Goal: Task Accomplishment & Management: Use online tool/utility

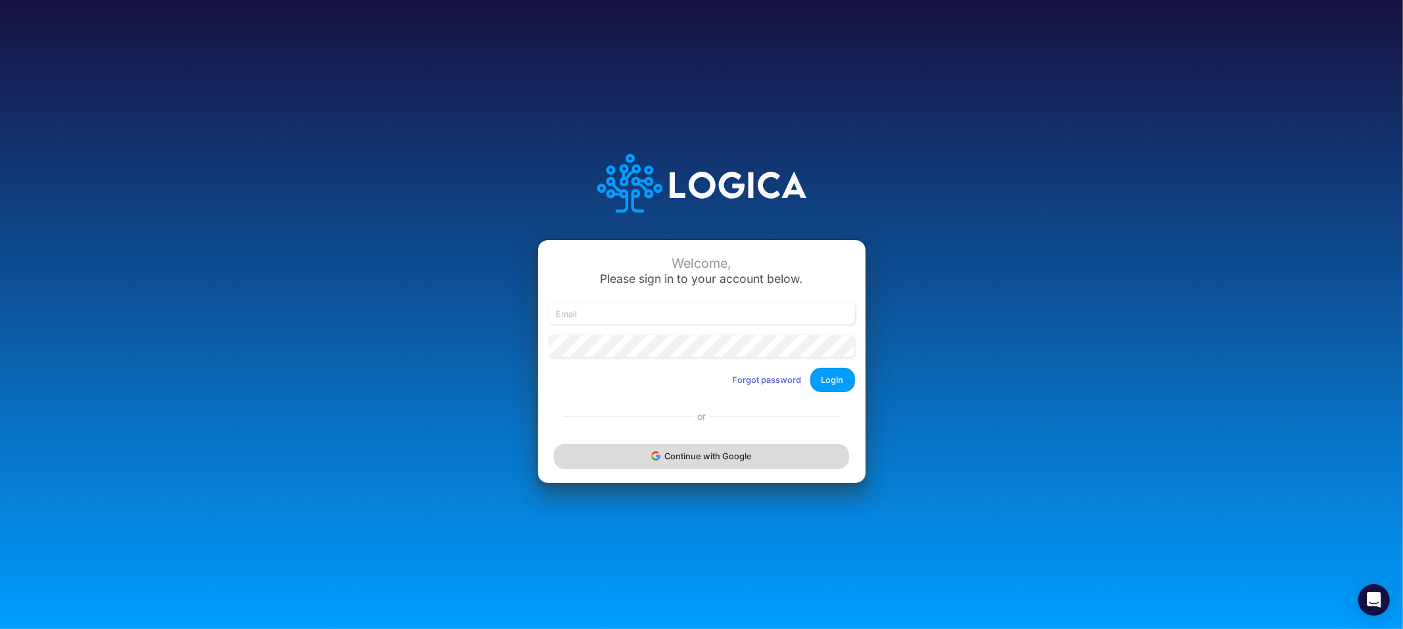
click at [700, 463] on button "Continue with Google" at bounding box center [701, 456] width 295 height 24
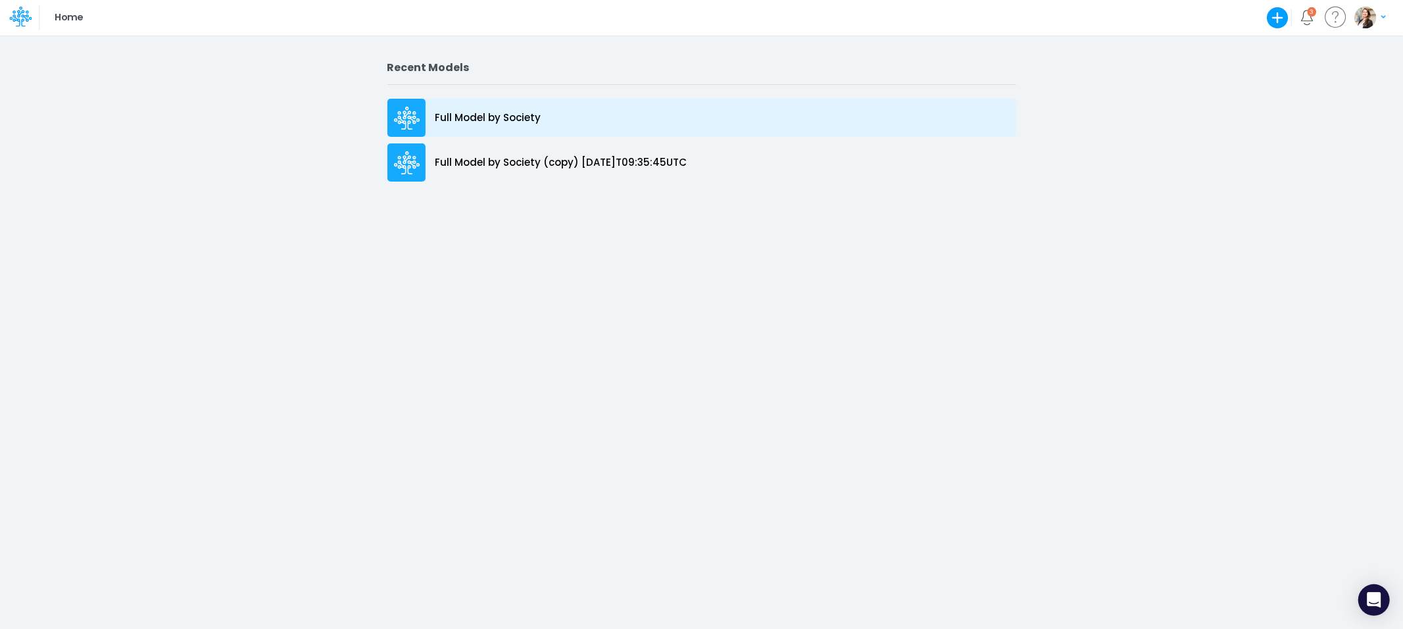
click at [455, 116] on p "Full Model by Society" at bounding box center [488, 117] width 106 height 15
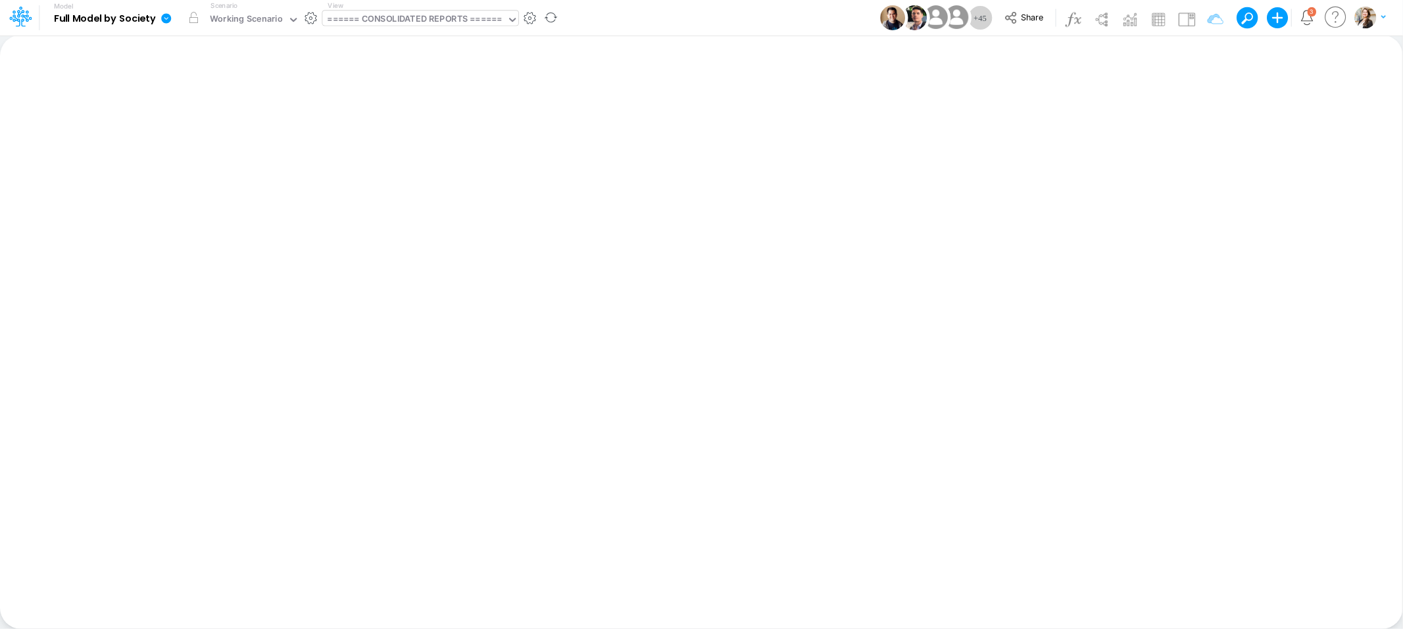
click at [356, 22] on div "====== CONSOLIDATED REPORTS ======" at bounding box center [414, 19] width 174 height 15
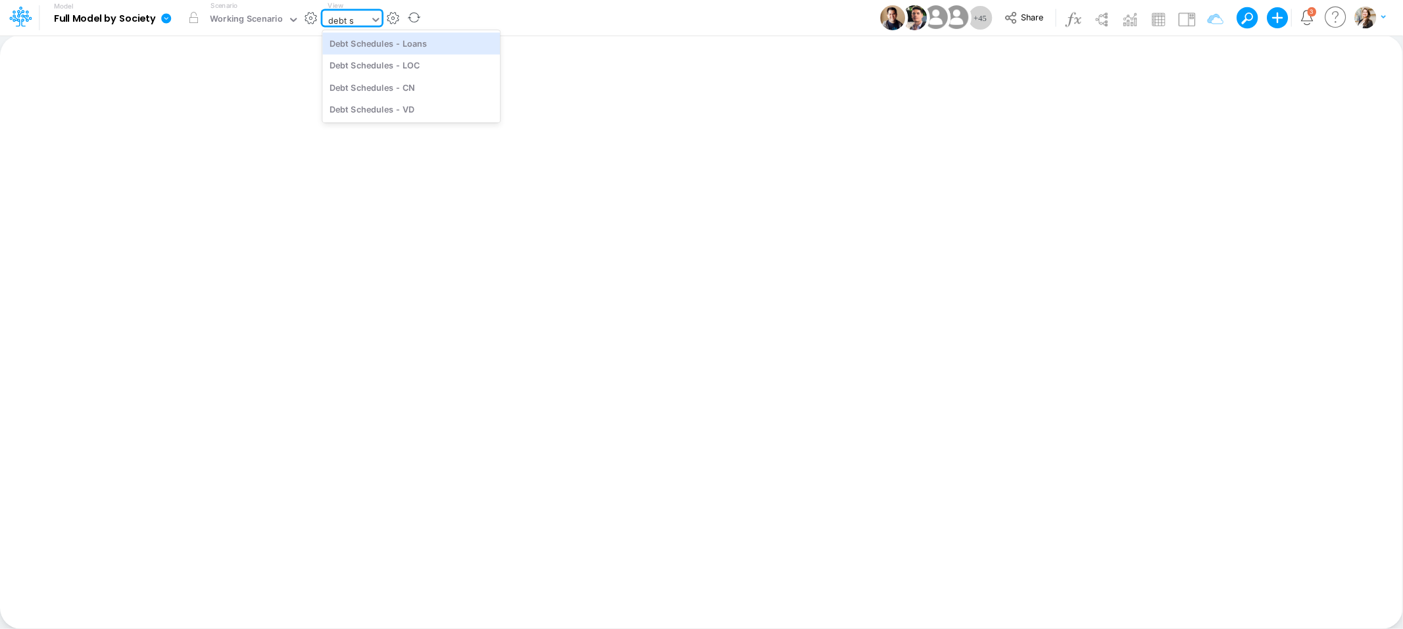
type input "debt sc"
click at [400, 48] on div "Debt Schedules - Loans" at bounding box center [411, 43] width 178 height 22
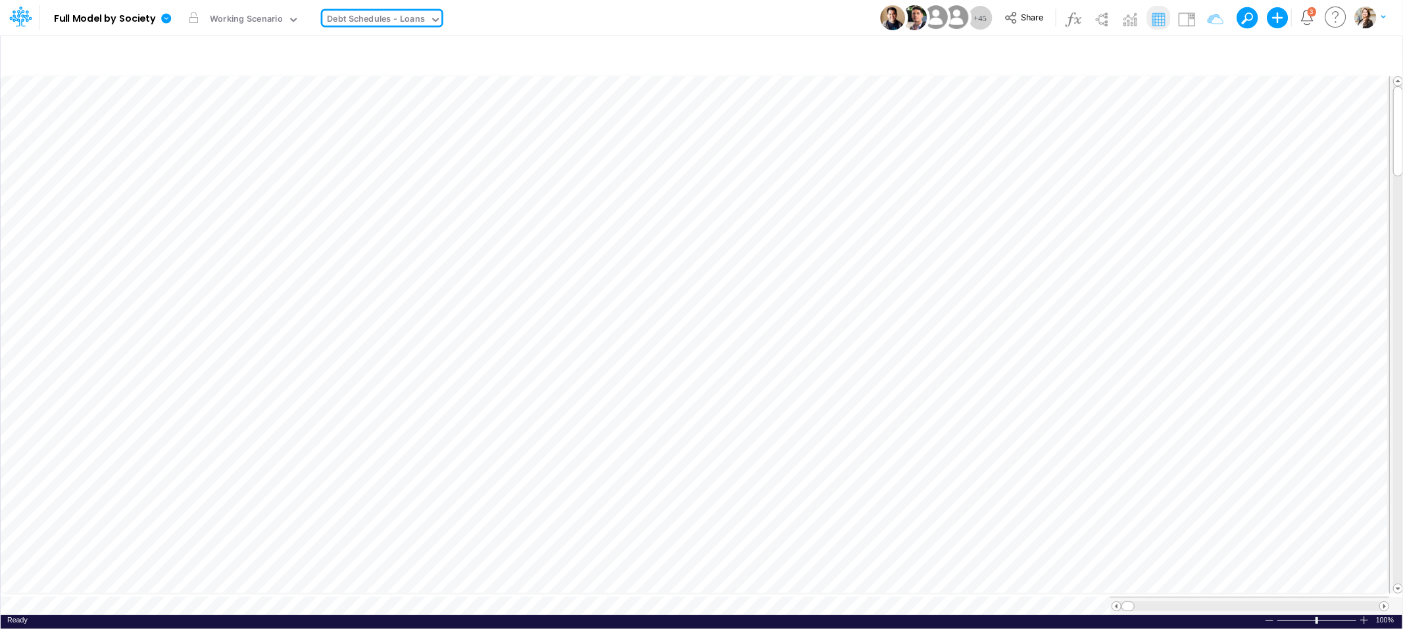
click at [358, 19] on div "Debt Schedules - Loans" at bounding box center [375, 19] width 97 height 15
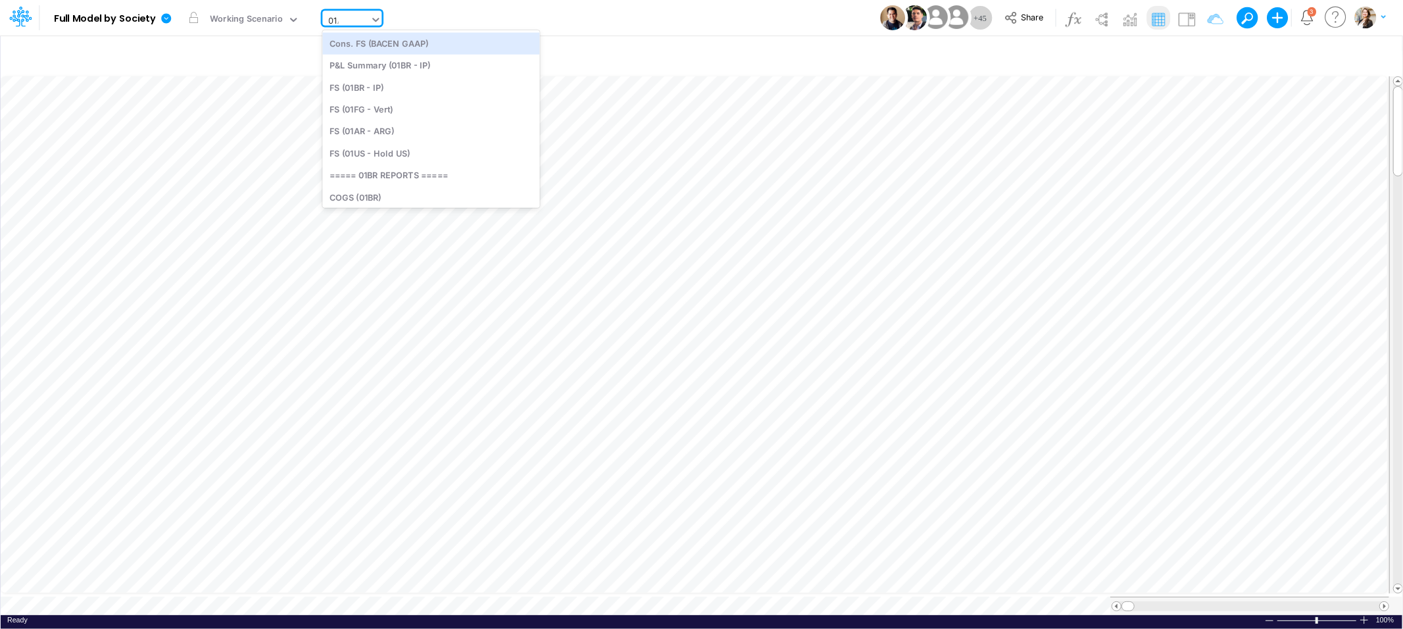
type input "01AR"
click at [381, 69] on div "BS (01AR - Arg)" at bounding box center [411, 66] width 178 height 22
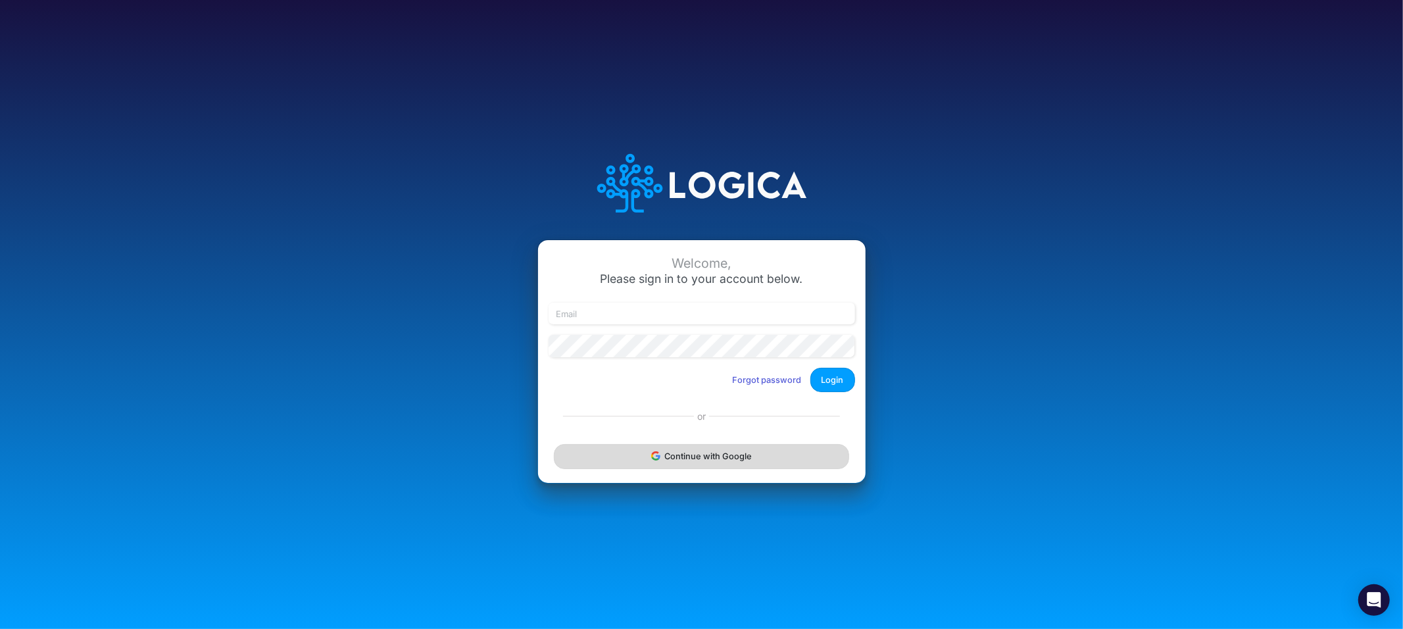
click at [666, 457] on button "Continue with Google" at bounding box center [701, 456] width 295 height 24
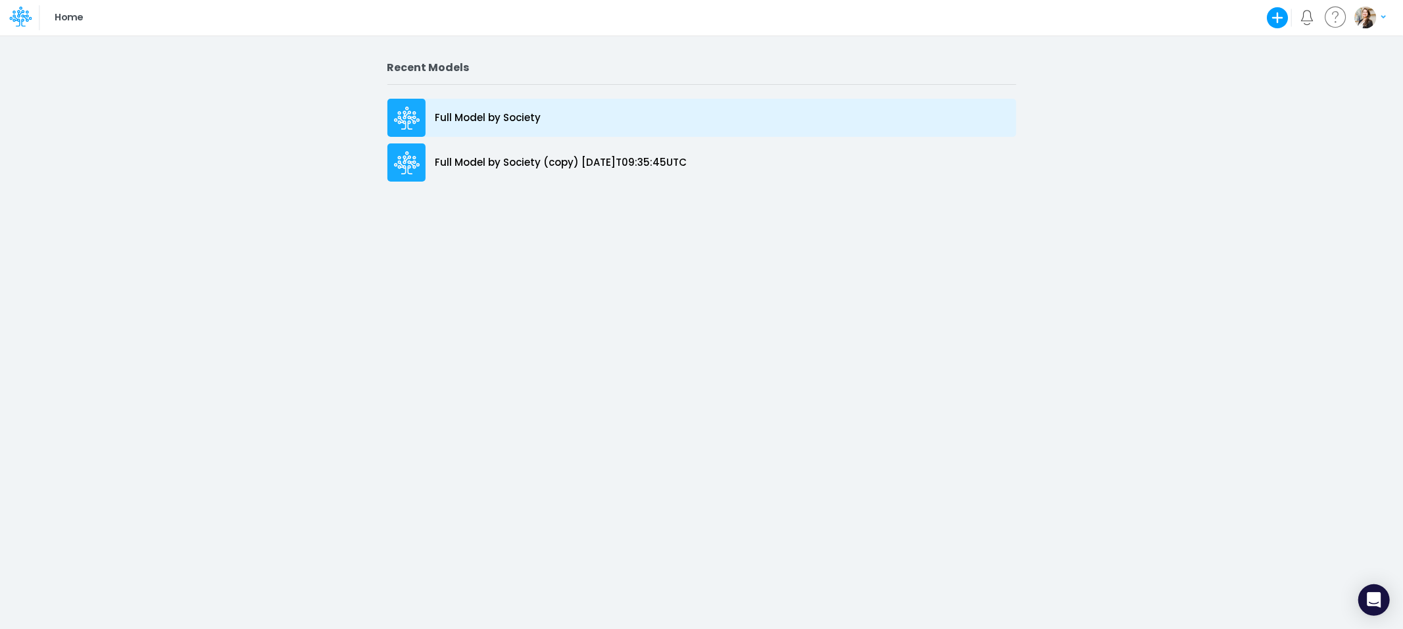
click at [511, 111] on p "Full Model by Society" at bounding box center [488, 117] width 106 height 15
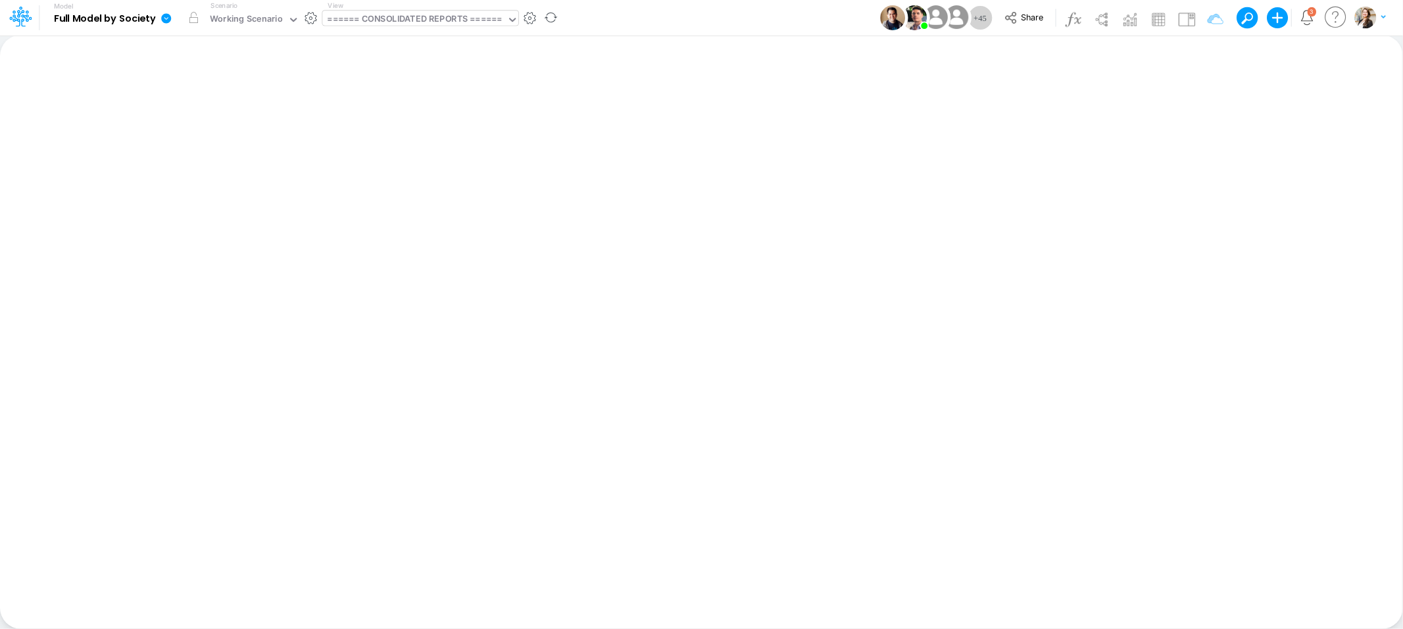
click at [466, 26] on div "====== CONSOLIDATED REPORTS ======" at bounding box center [414, 19] width 174 height 15
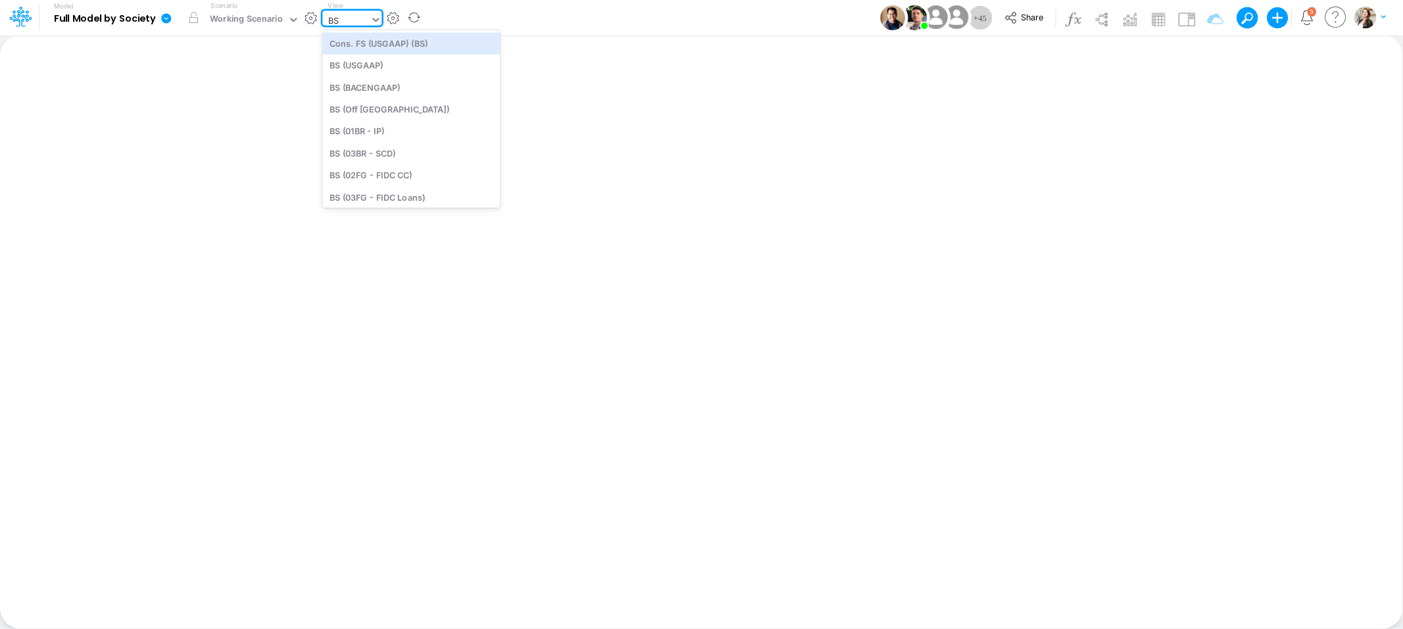
type input "B"
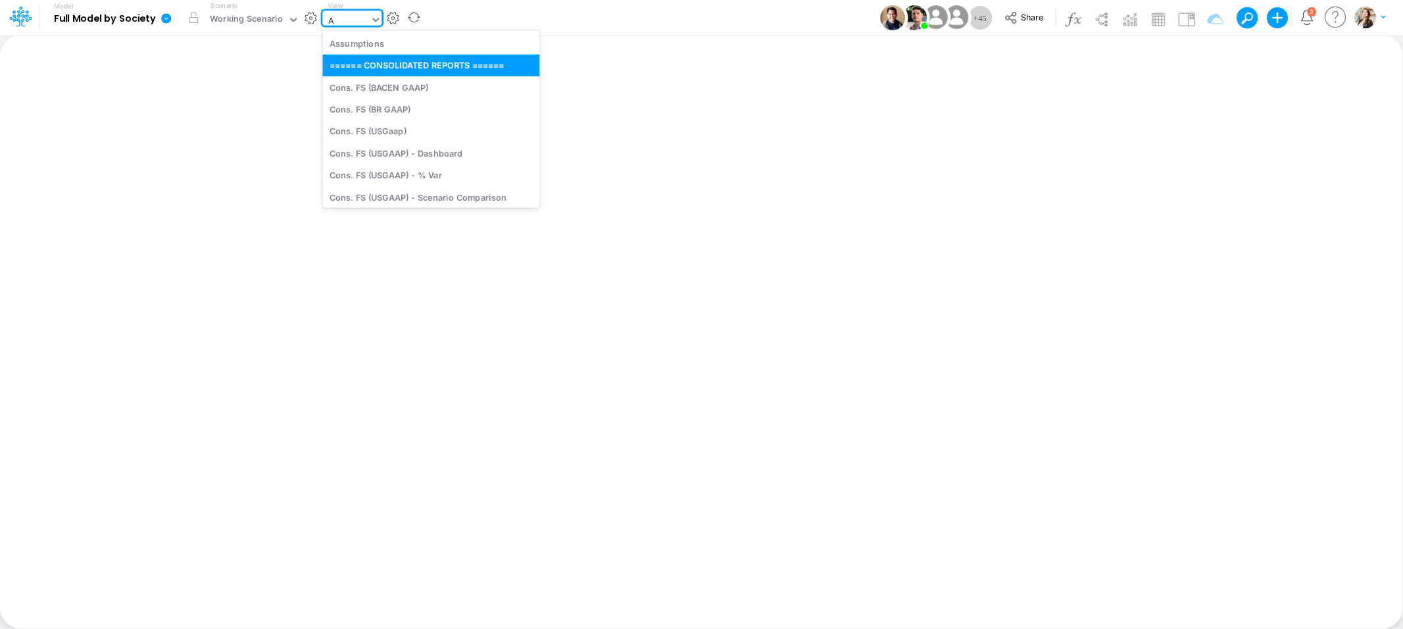
type input "AR"
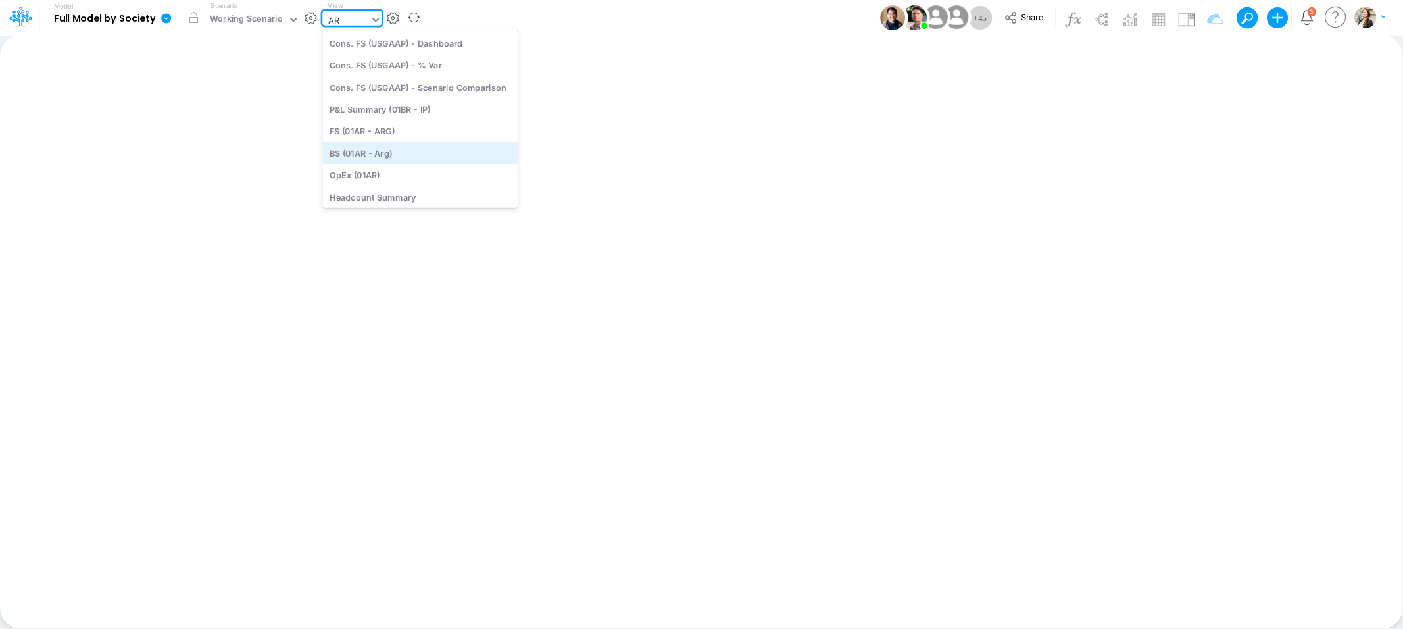
click at [385, 152] on div "BS (01AR - Arg)" at bounding box center [419, 153] width 195 height 22
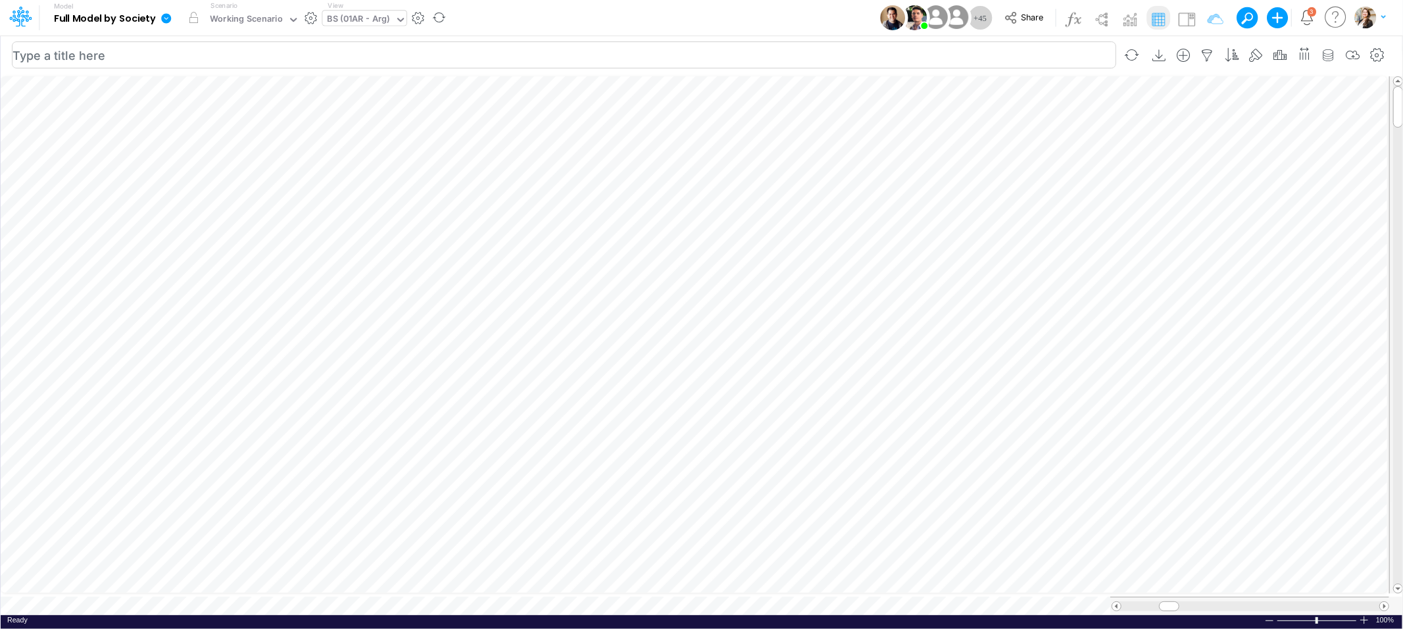
scroll to position [0, 1]
click at [906, 270] on button "button" at bounding box center [914, 281] width 24 height 26
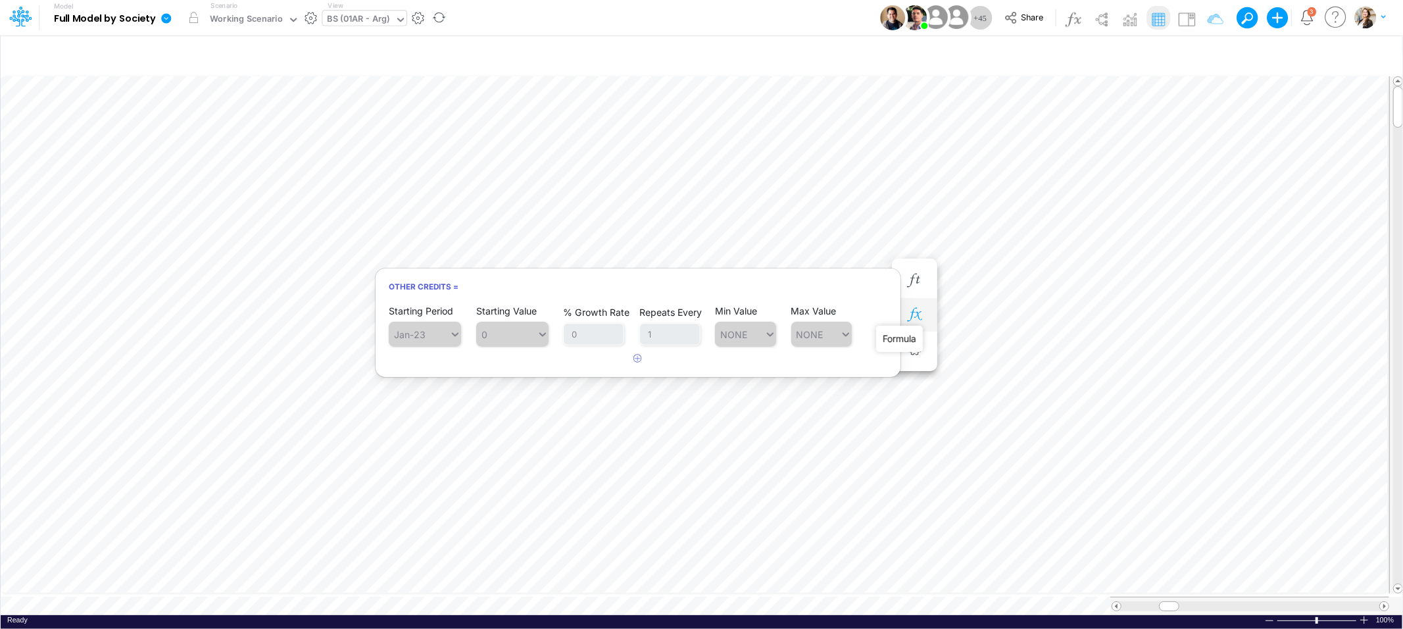
click at [918, 318] on icon "button" at bounding box center [914, 315] width 20 height 14
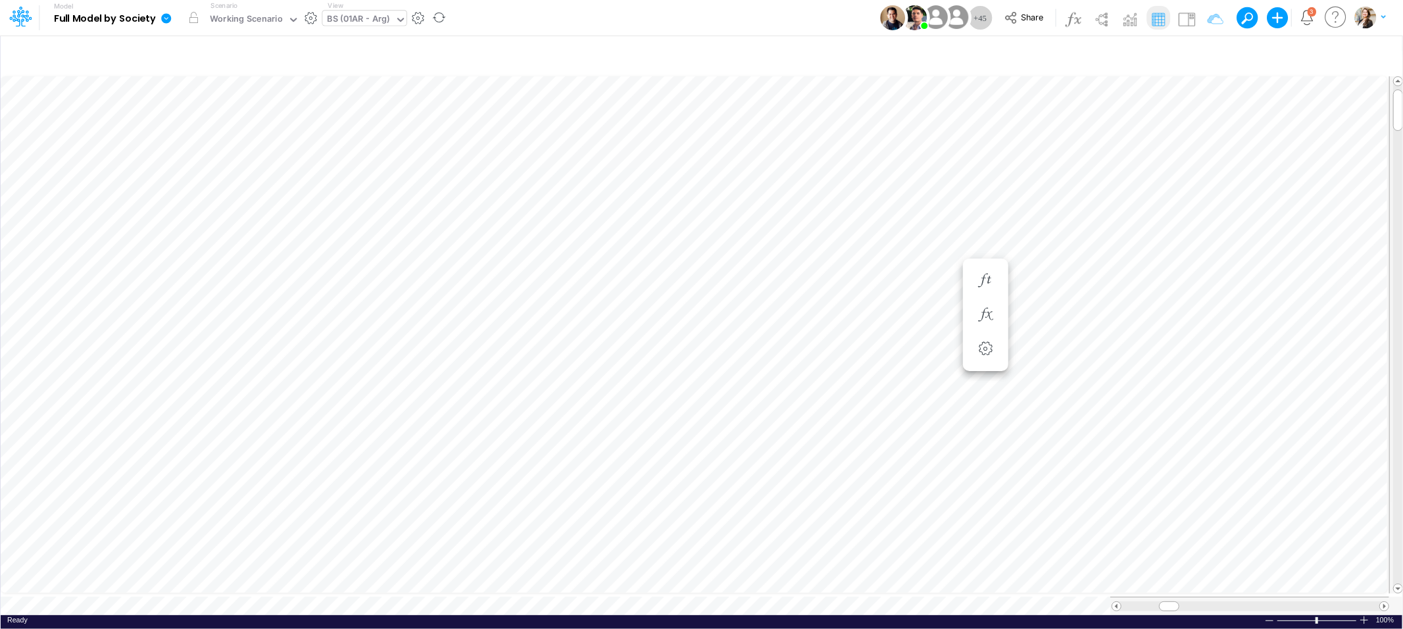
scroll to position [0, 1]
click at [913, 443] on icon "button" at bounding box center [914, 446] width 20 height 14
click at [916, 414] on icon "button" at bounding box center [914, 412] width 20 height 14
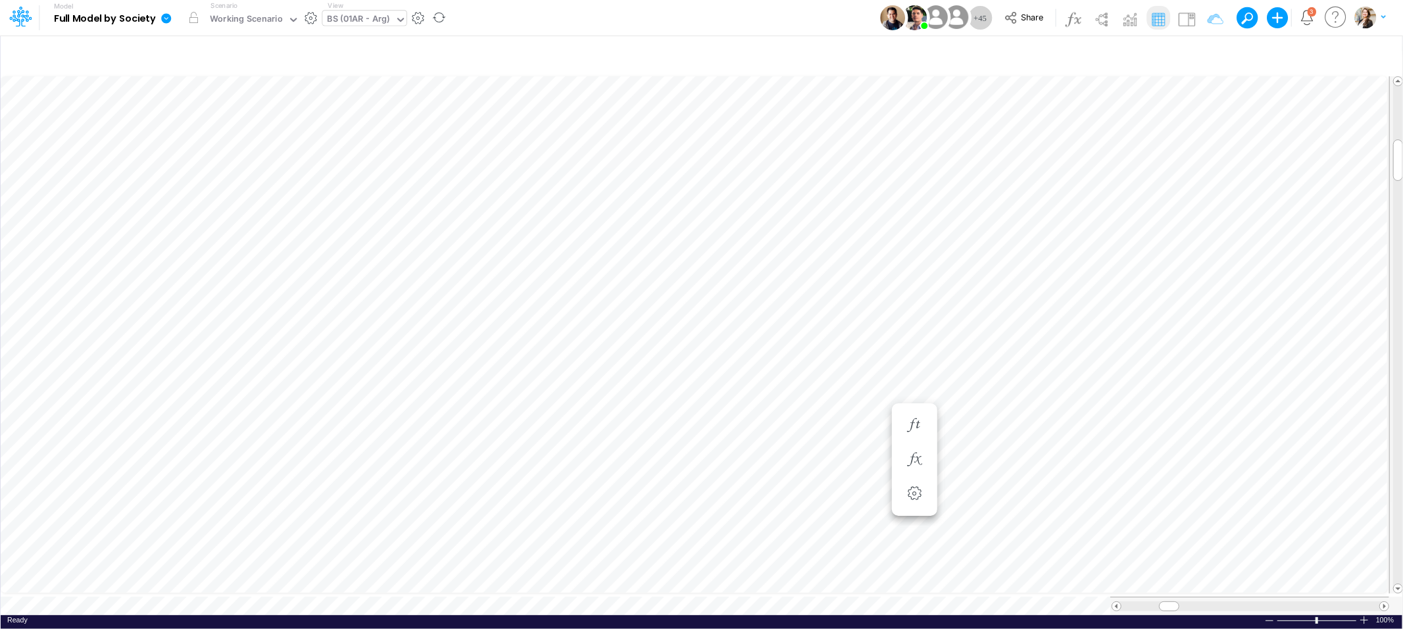
scroll to position [0, 1]
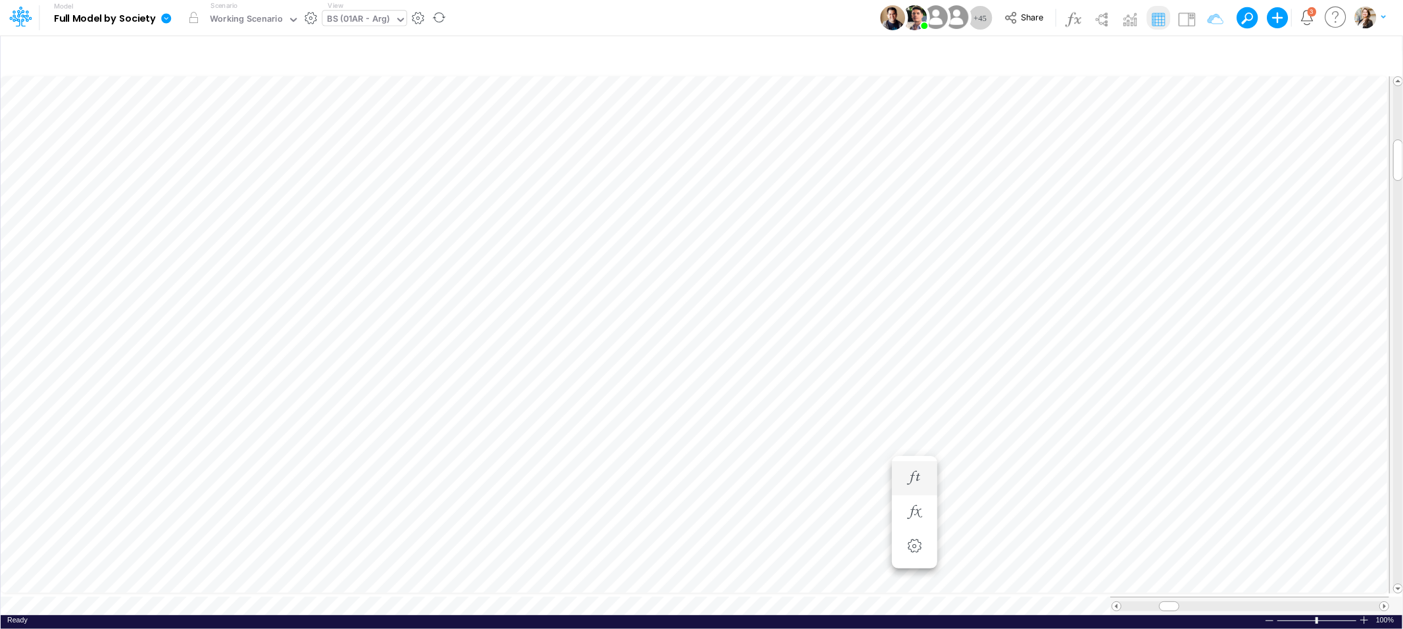
scroll to position [0, 1]
click at [368, 19] on div "BS (01AR - Arg)" at bounding box center [358, 19] width 62 height 15
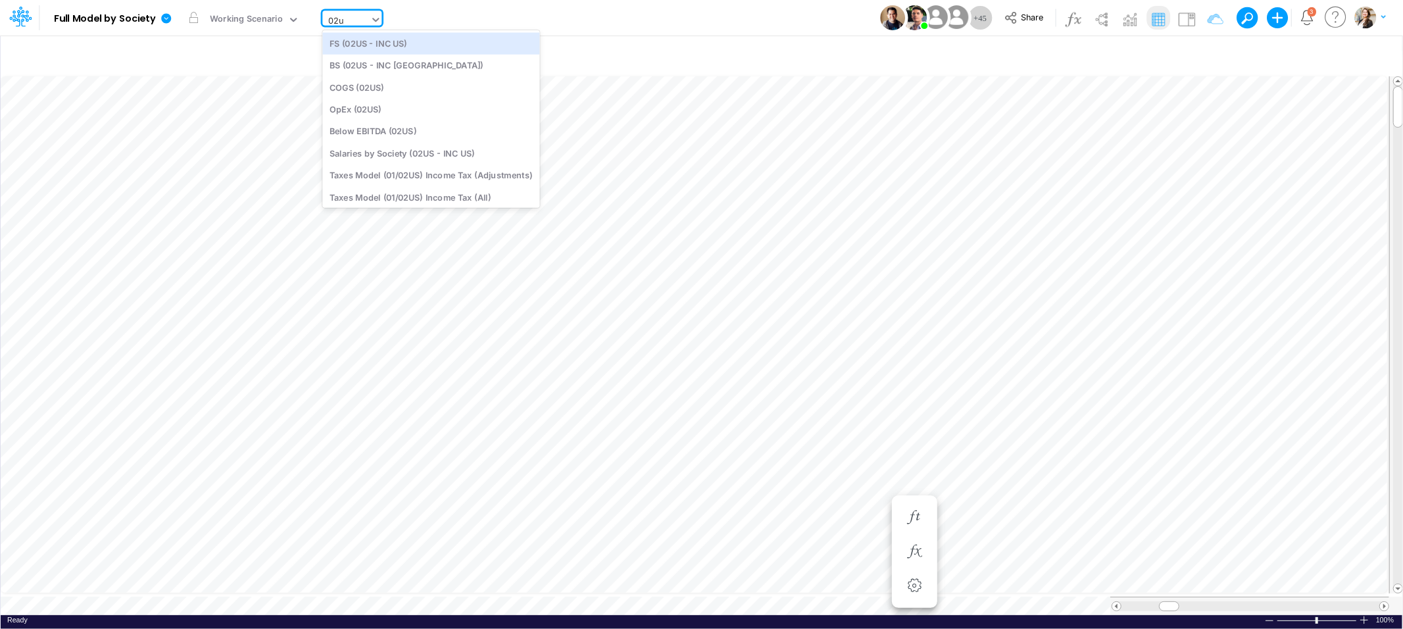
type input "02us"
click at [362, 64] on div "BS (02US - INC [GEOGRAPHIC_DATA])" at bounding box center [430, 66] width 217 height 22
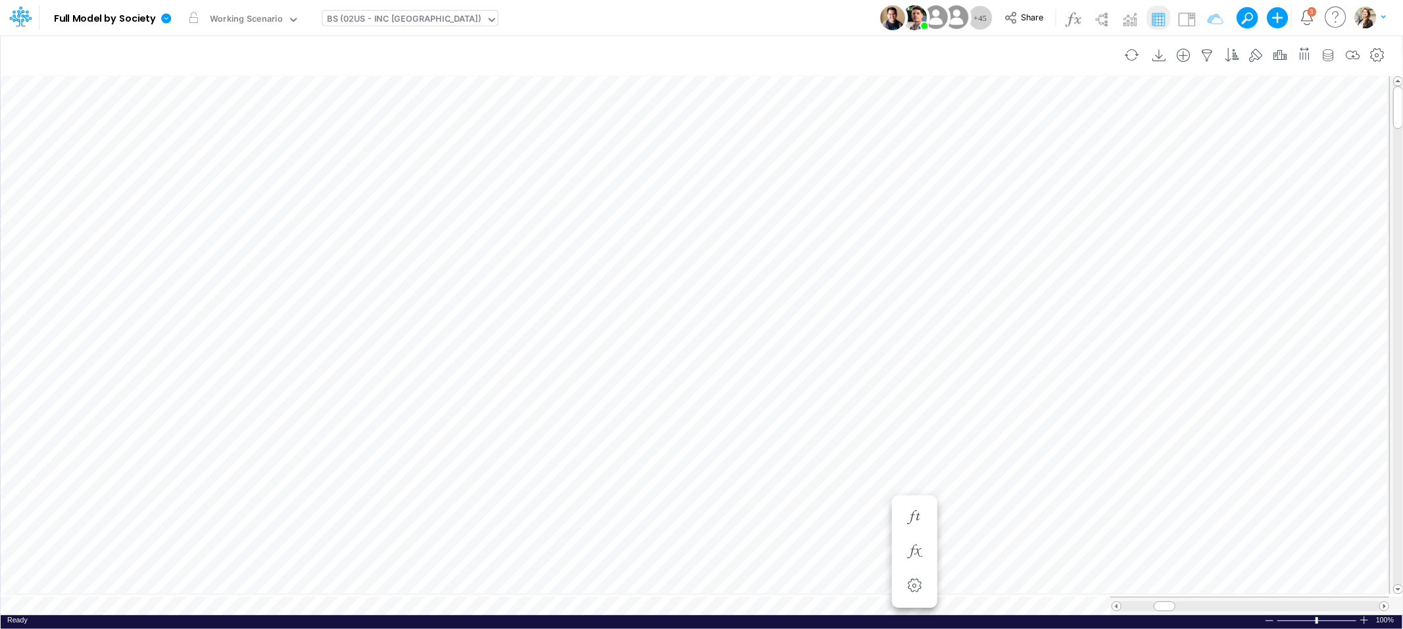
scroll to position [0, 1]
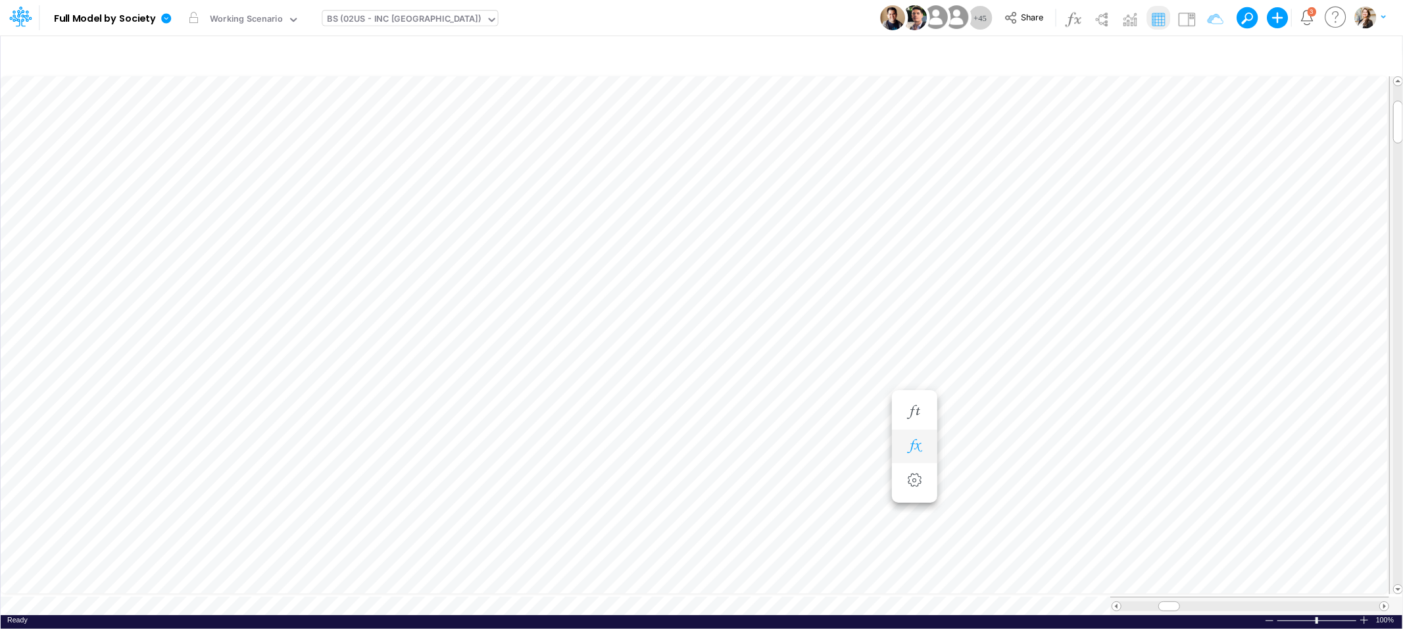
click at [918, 456] on button "button" at bounding box center [914, 446] width 24 height 26
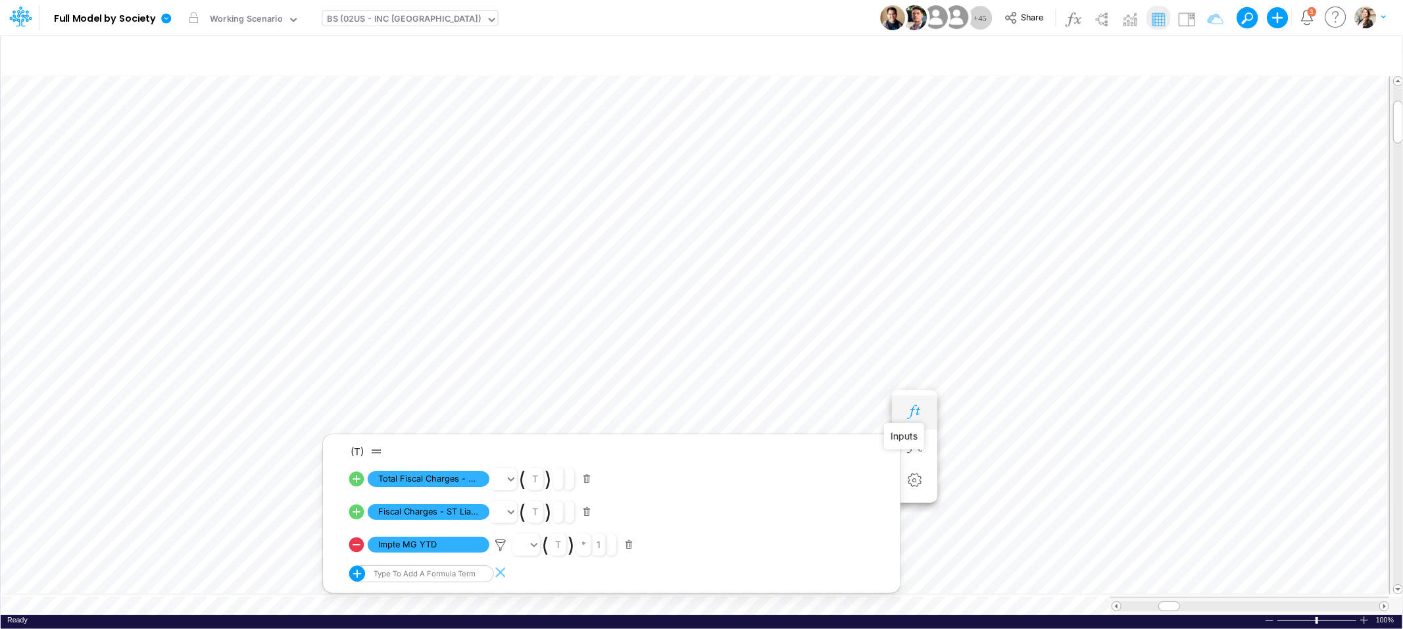
click at [916, 416] on icon "button" at bounding box center [914, 412] width 20 height 14
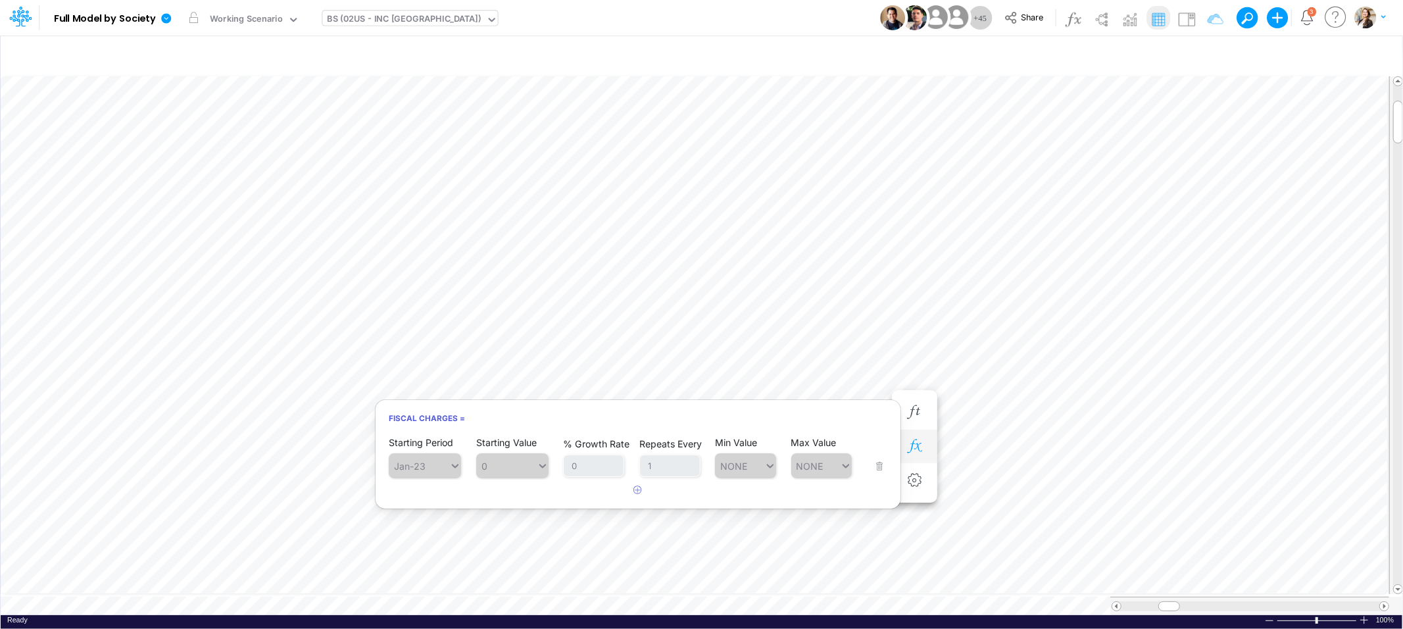
click at [923, 447] on icon "button" at bounding box center [914, 446] width 20 height 14
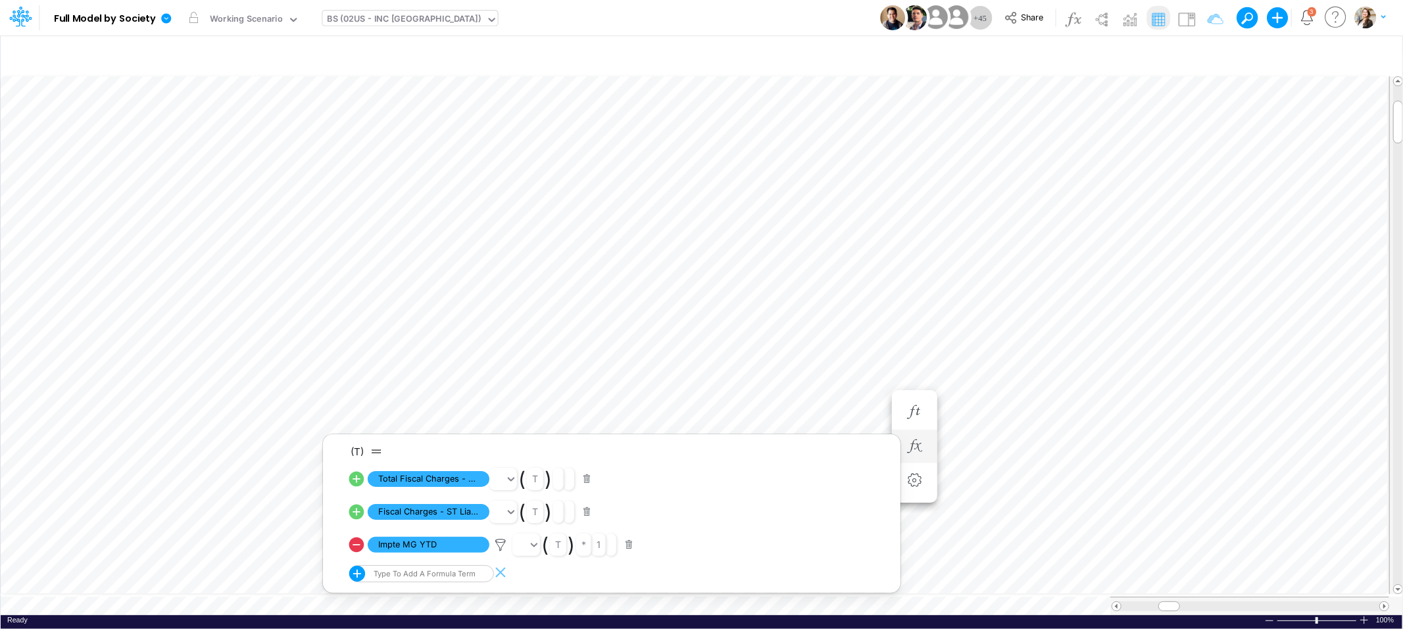
scroll to position [0, 1]
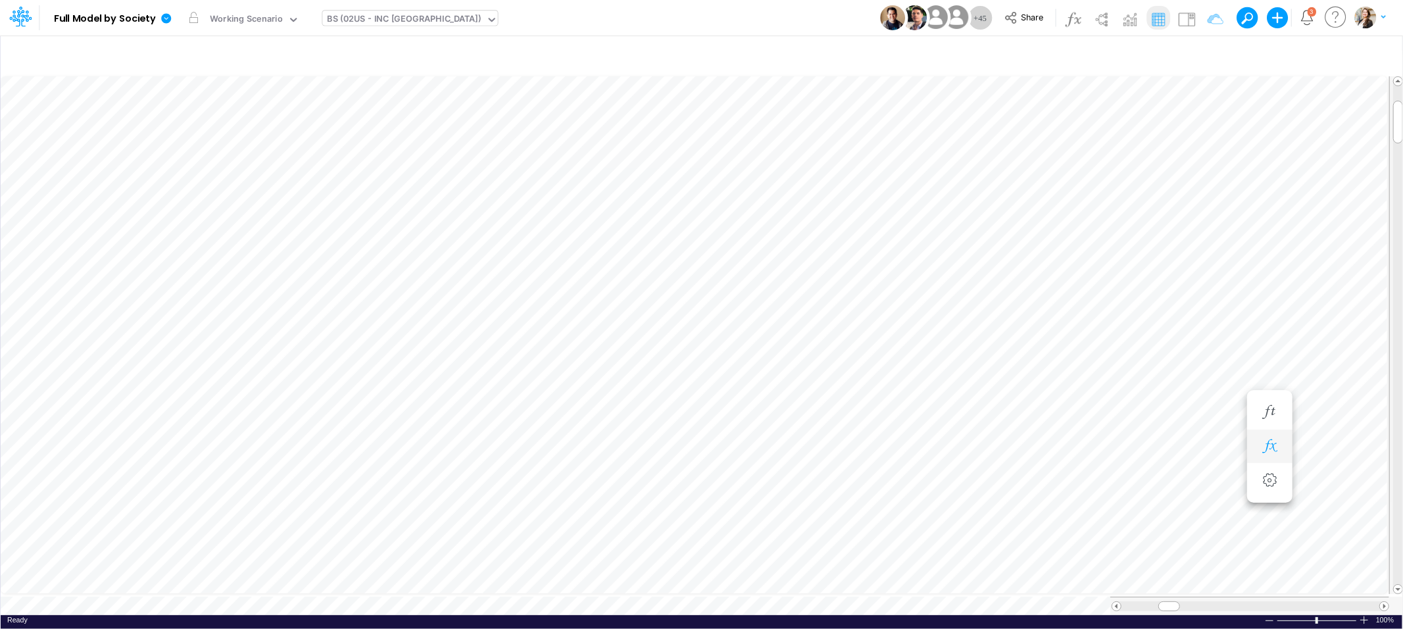
click at [1269, 450] on icon "button" at bounding box center [1269, 446] width 20 height 14
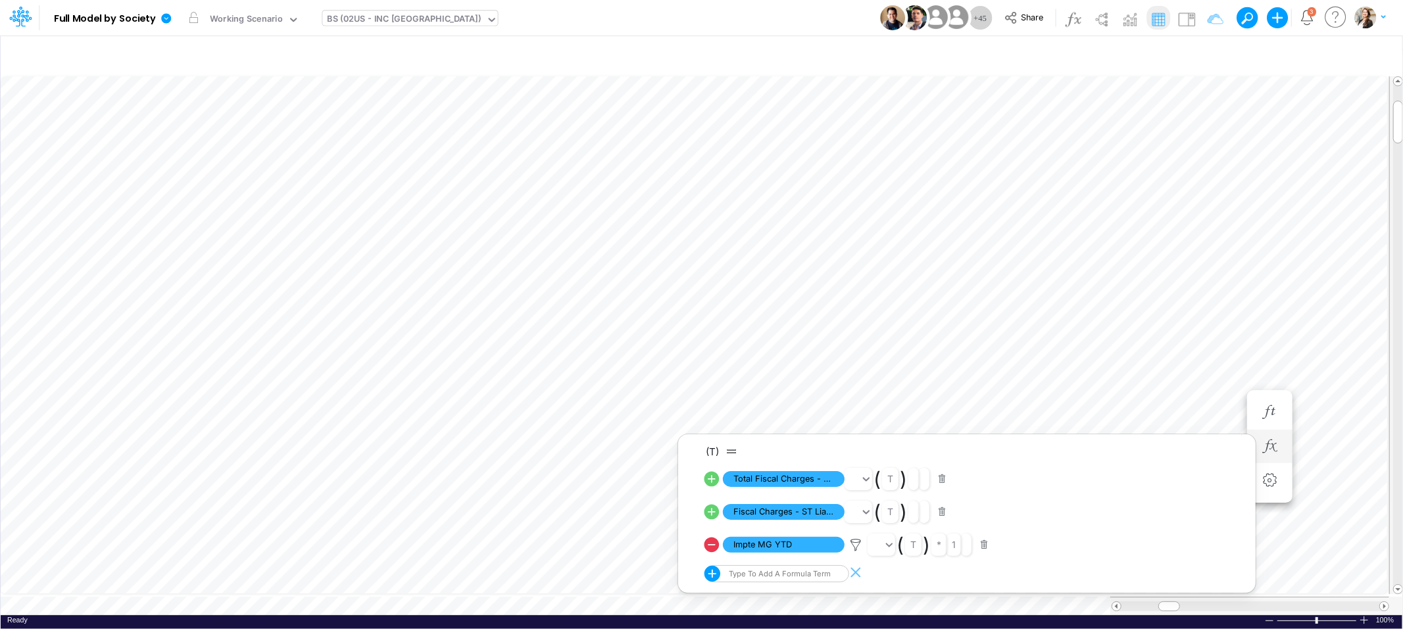
click at [714, 543] on icon at bounding box center [711, 544] width 15 height 15
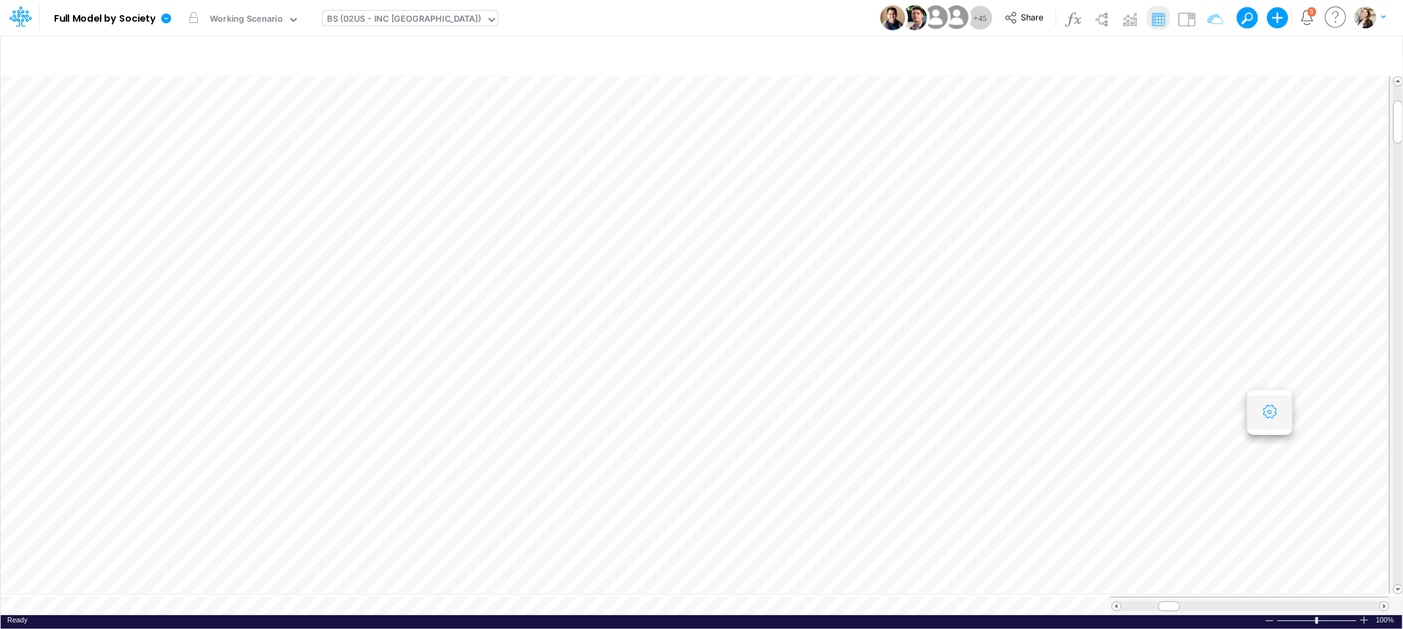
click at [1269, 410] on icon "button" at bounding box center [1269, 412] width 20 height 14
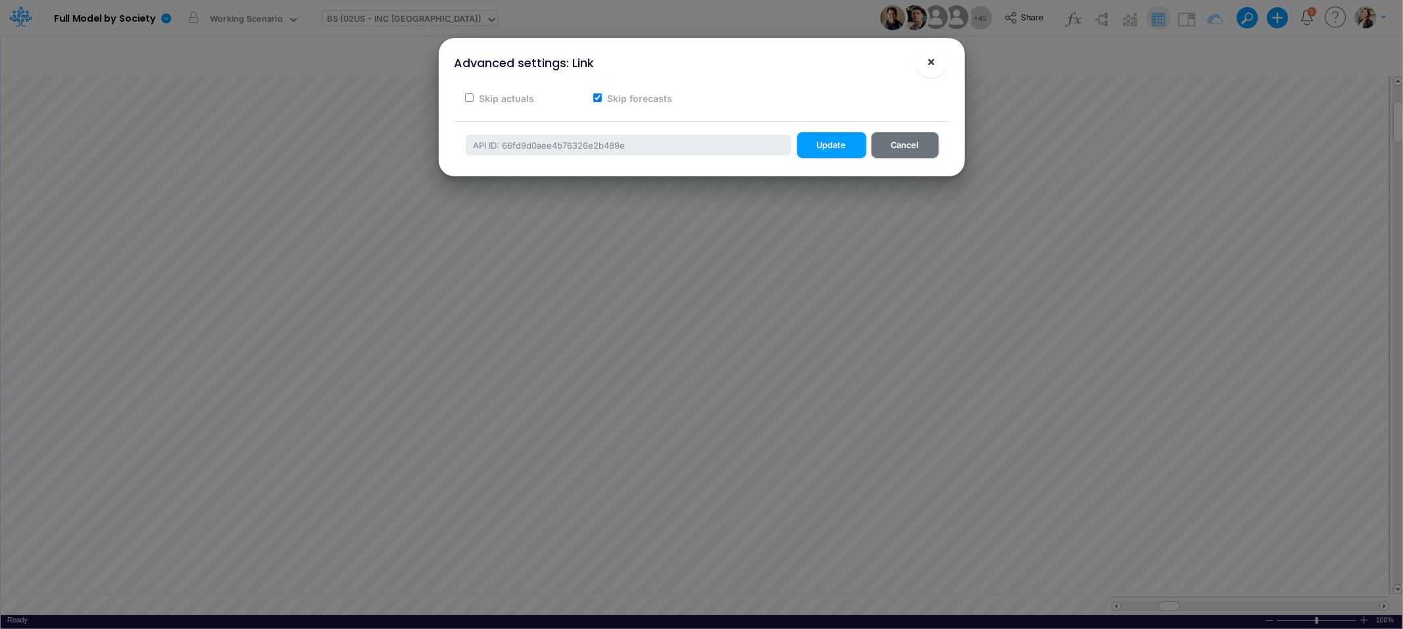
click at [931, 60] on span "×" at bounding box center [931, 61] width 9 height 16
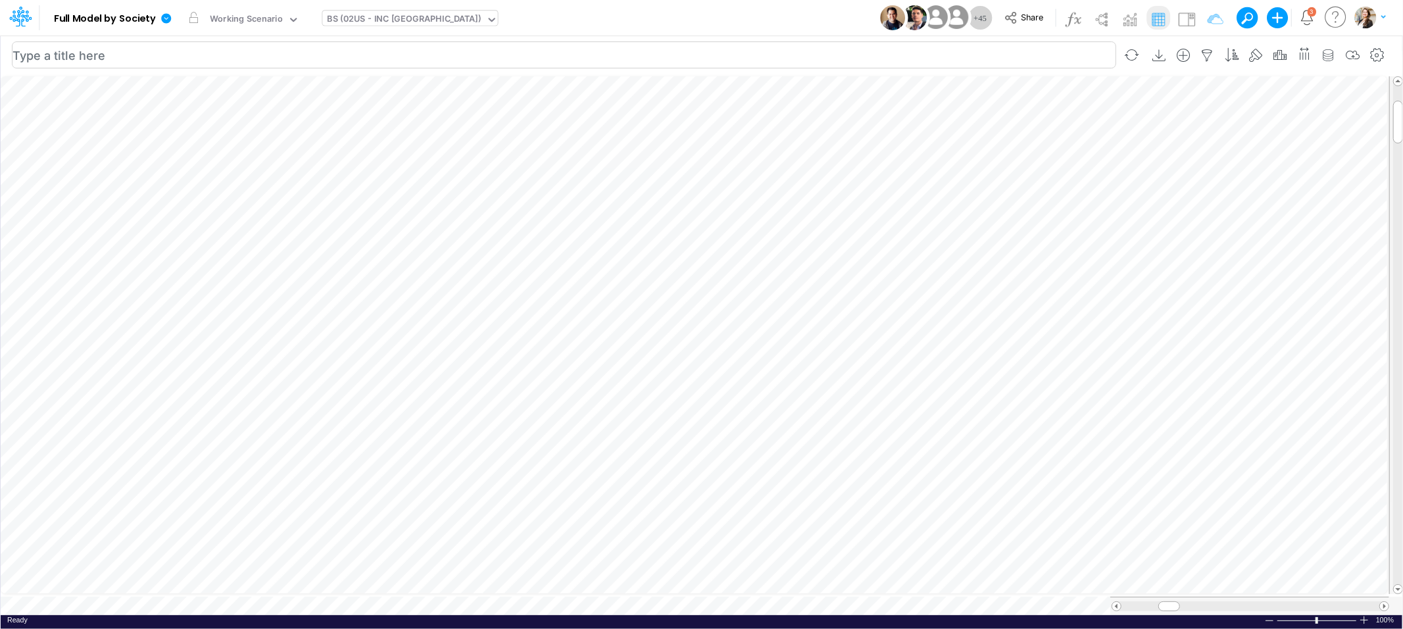
scroll to position [0, 1]
click at [1118, 446] on icon "button" at bounding box center [1127, 446] width 20 height 14
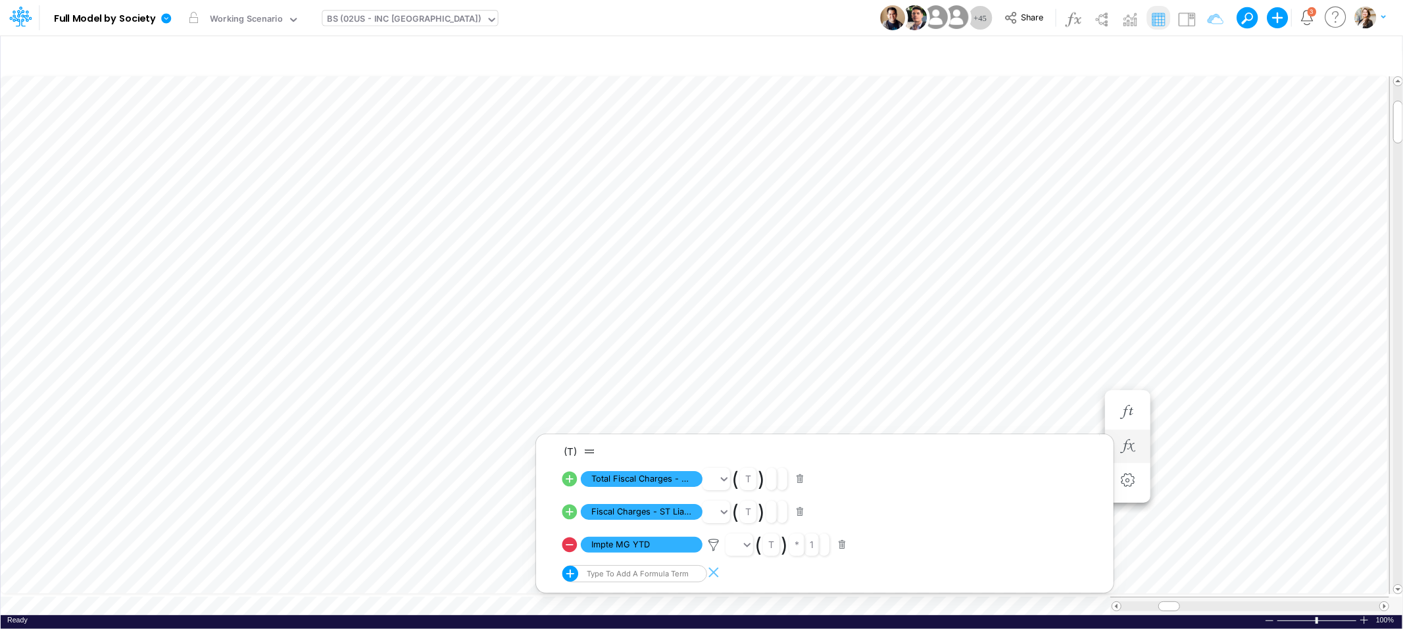
click at [570, 513] on icon at bounding box center [569, 511] width 15 height 15
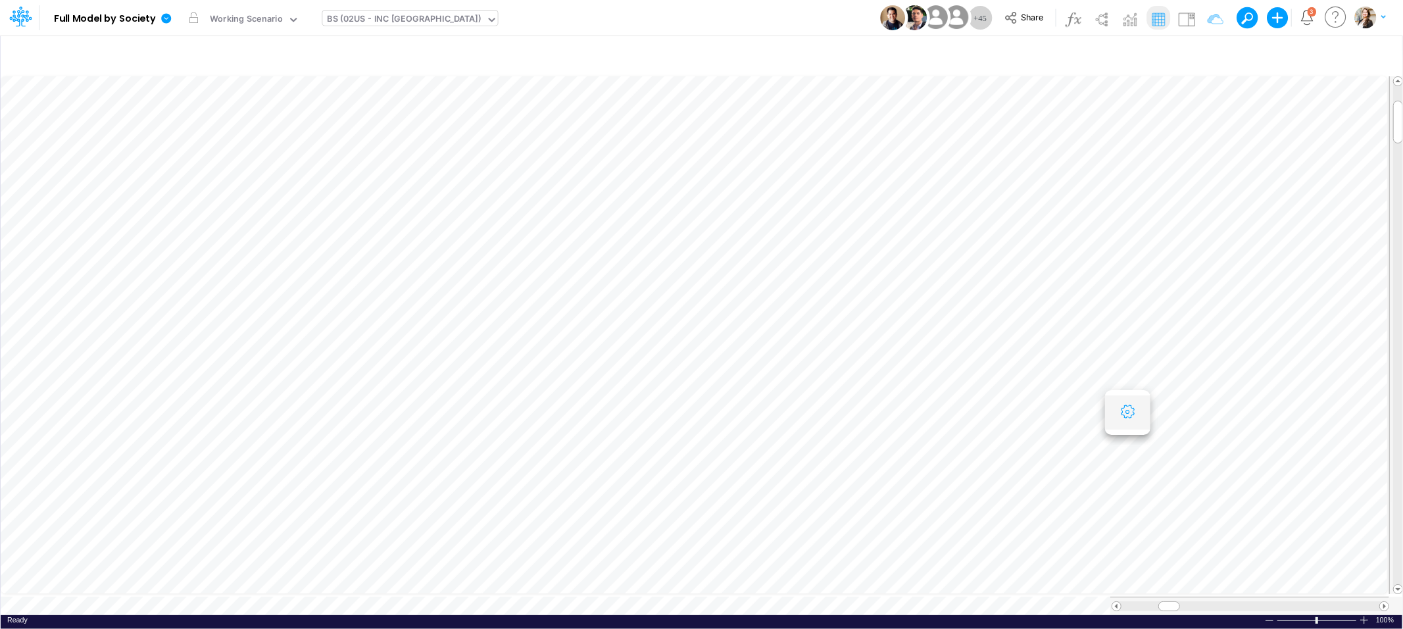
click at [1126, 409] on icon "button" at bounding box center [1127, 412] width 20 height 14
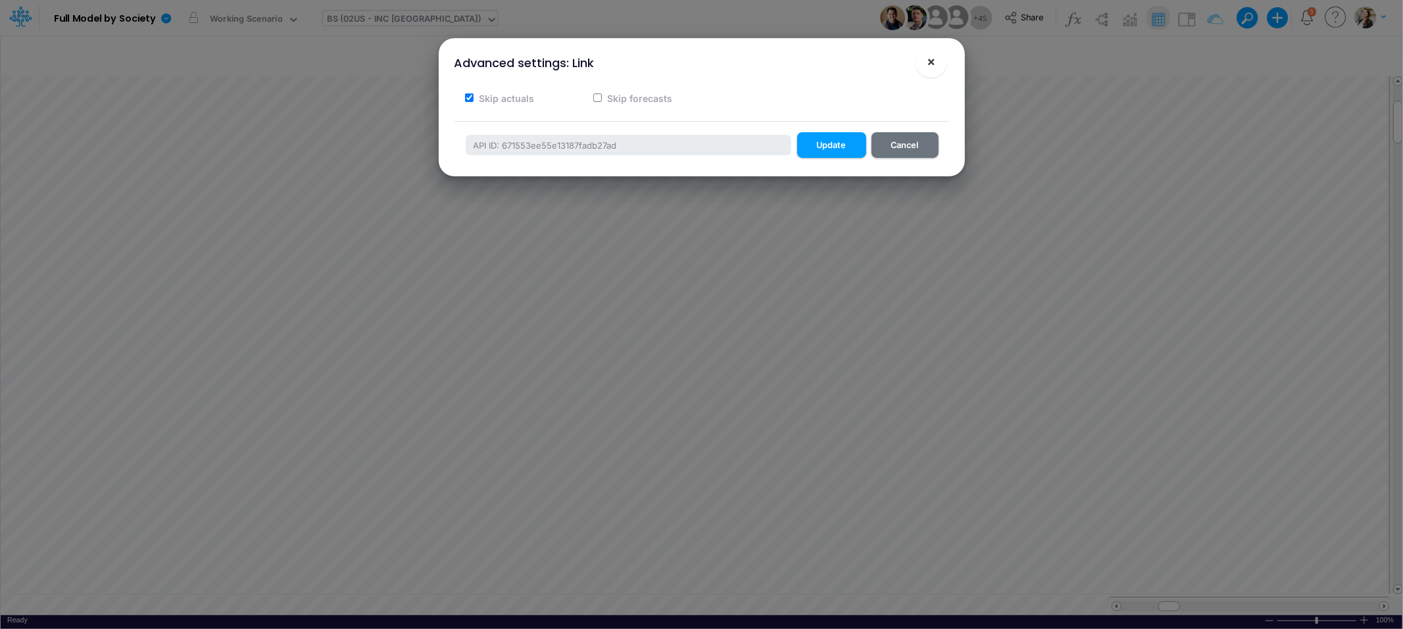
click at [934, 66] on span "×" at bounding box center [931, 61] width 9 height 16
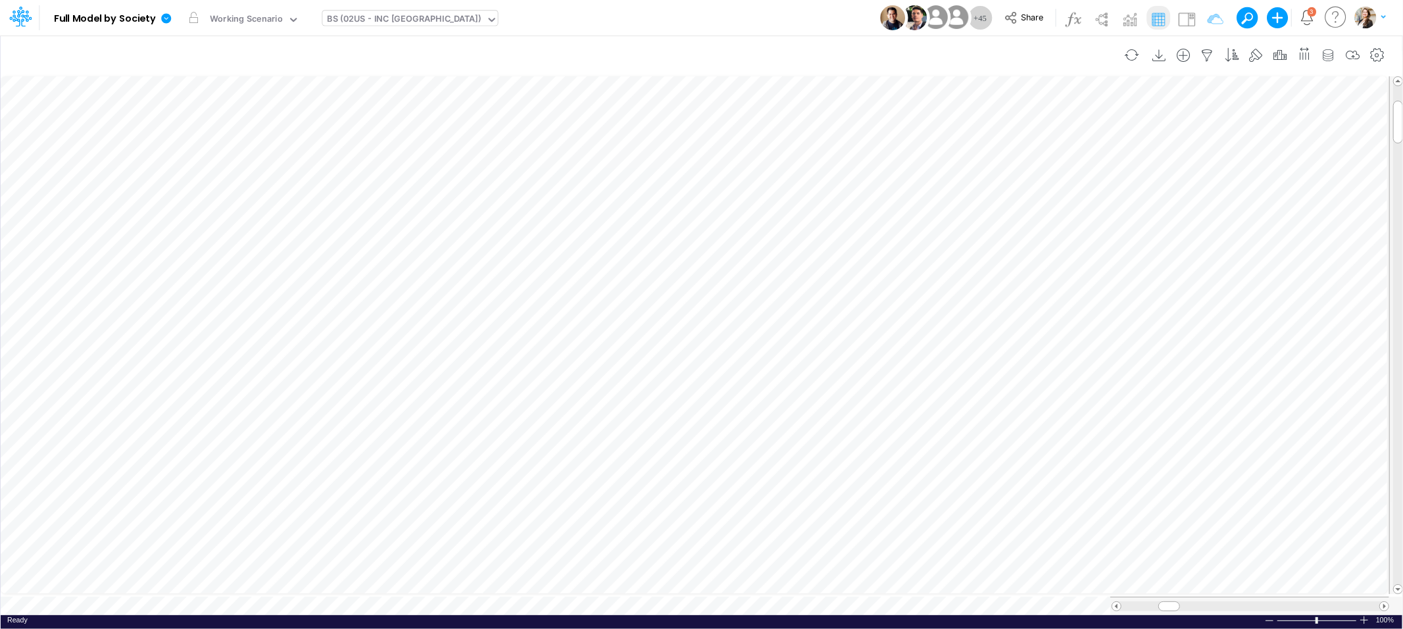
scroll to position [0, 1]
click at [370, 18] on div "BS (02US - INC [GEOGRAPHIC_DATA])" at bounding box center [404, 19] width 154 height 15
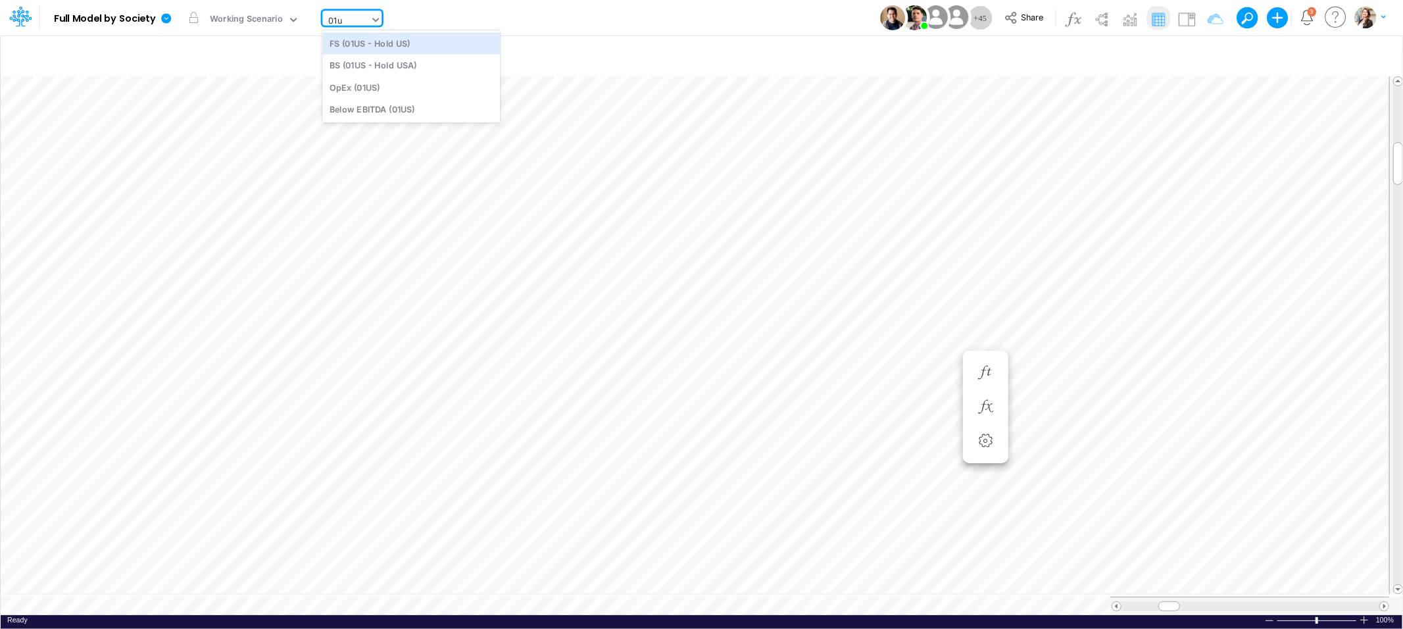
type input "01us"
click at [380, 71] on div "BS (01US - Hold USA)" at bounding box center [411, 66] width 178 height 22
drag, startPoint x: 1151, startPoint y: 600, endPoint x: 1169, endPoint y: 600, distance: 17.8
click at [1169, 602] on span at bounding box center [1166, 606] width 9 height 9
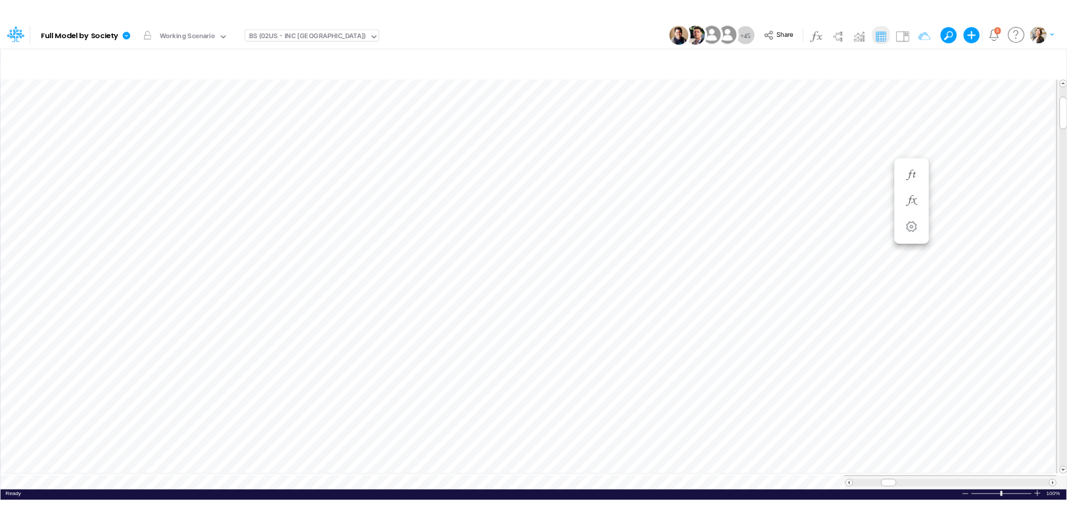
scroll to position [0, 1]
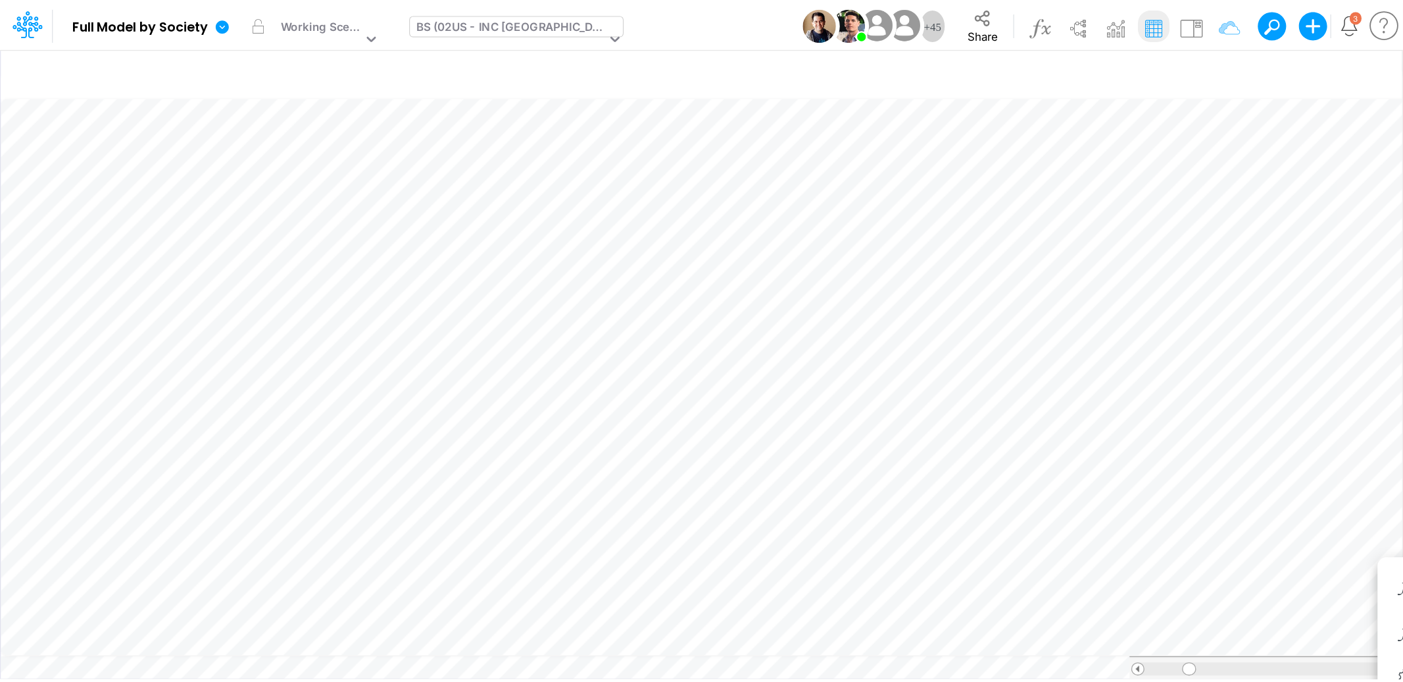
scroll to position [0, 1]
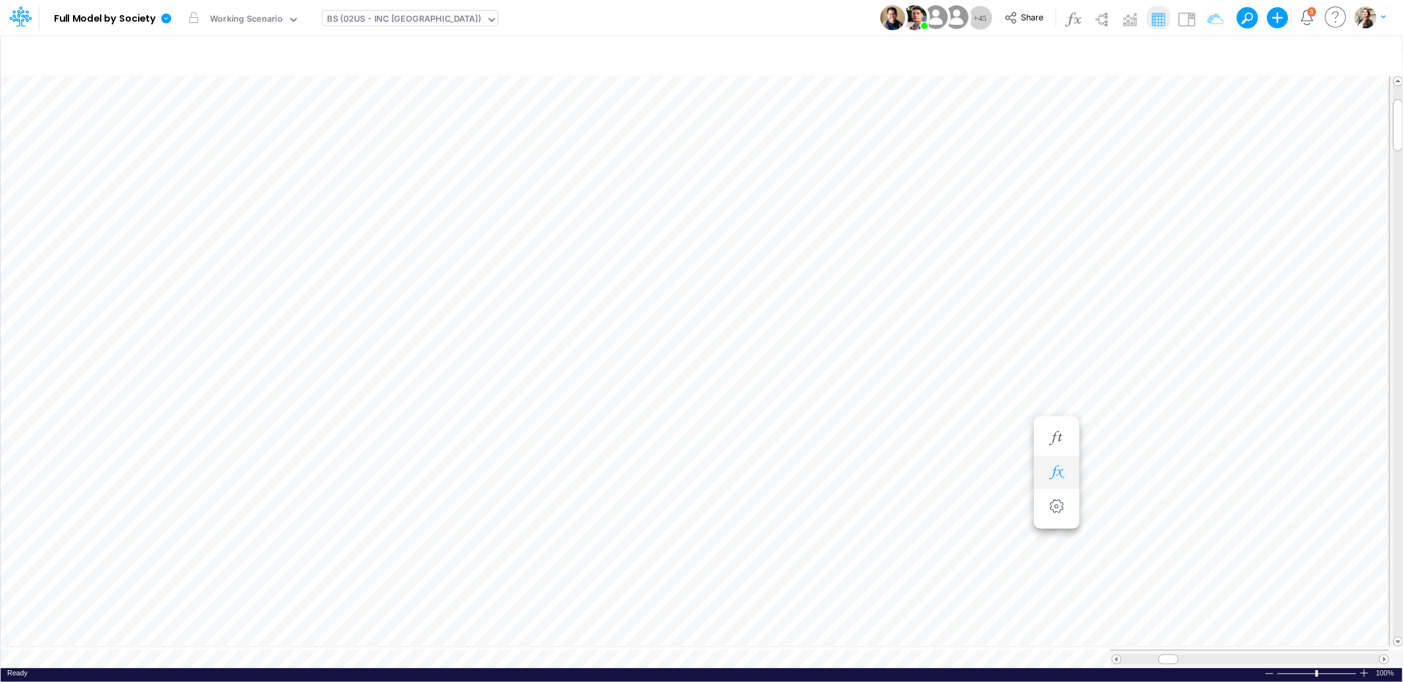
click at [1053, 479] on button "button" at bounding box center [1056, 473] width 24 height 26
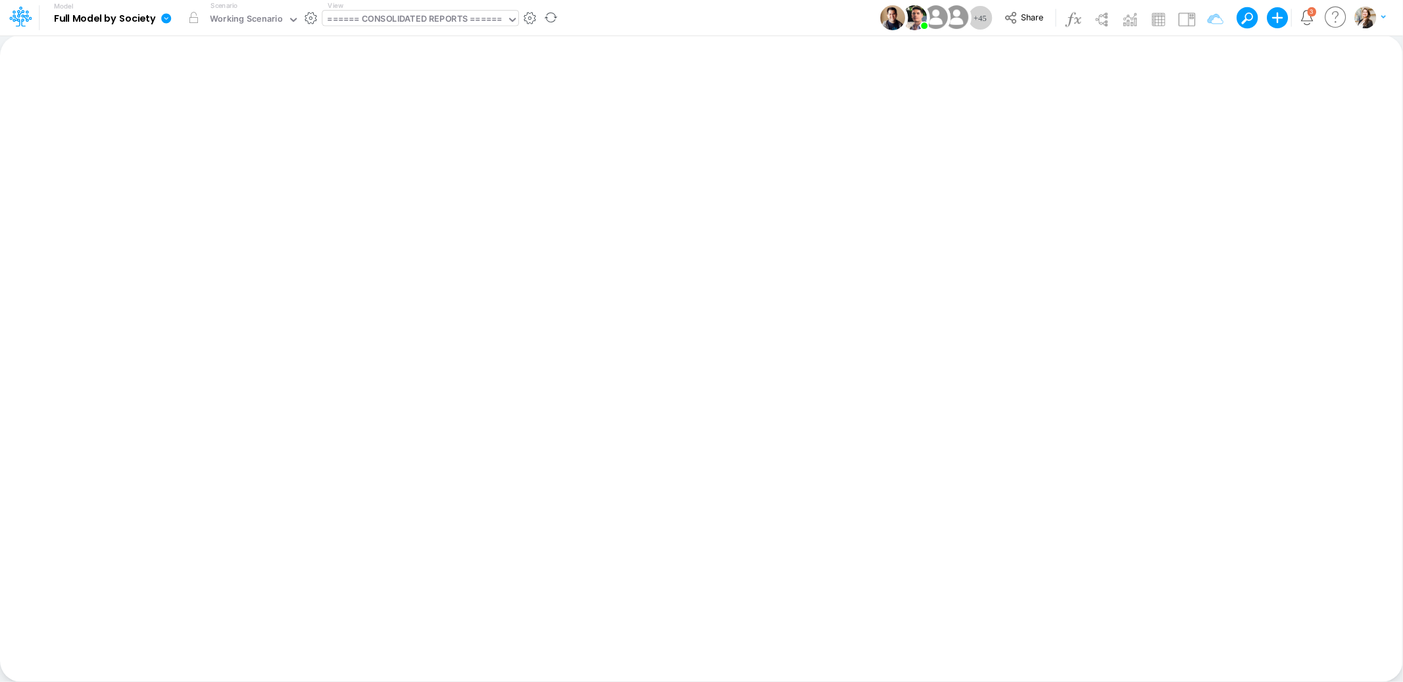
click at [406, 18] on div "====== CONSOLIDATED REPORTS ======" at bounding box center [414, 19] width 174 height 15
type input "01us"
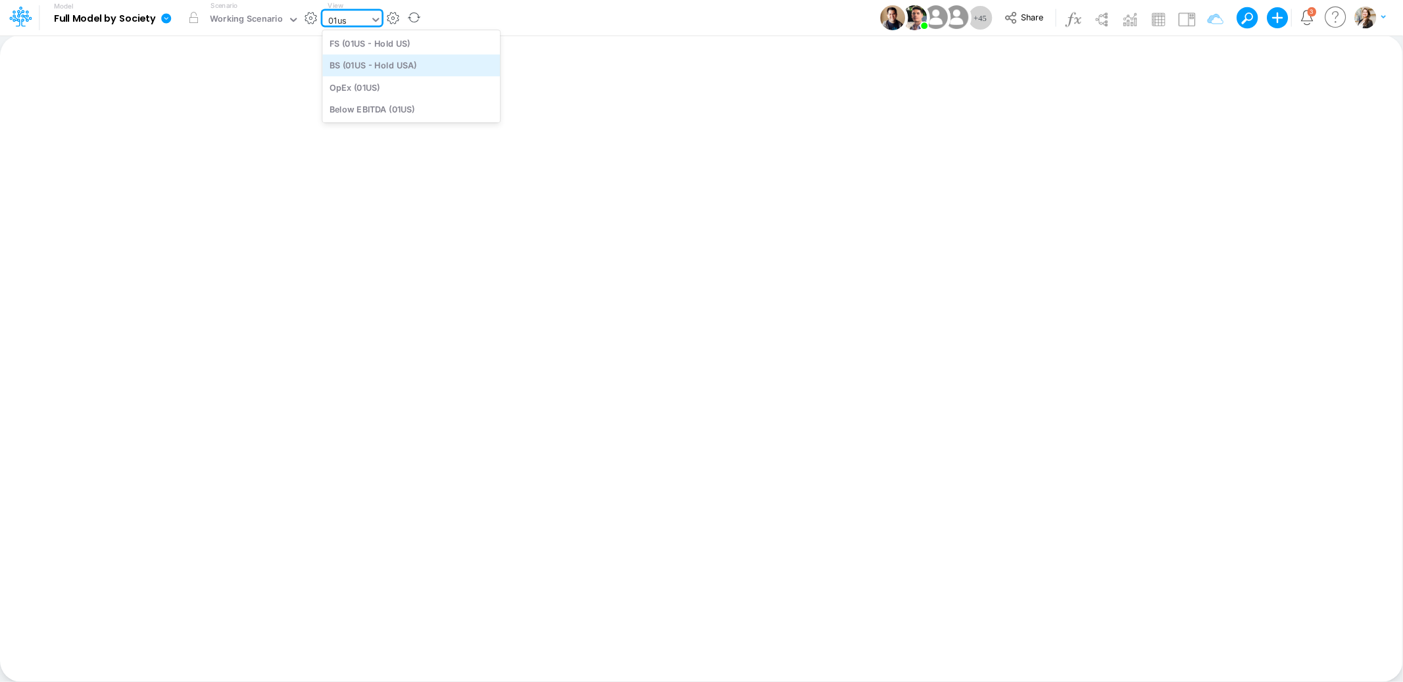
click at [377, 61] on div "BS (01US - Hold USA)" at bounding box center [411, 66] width 178 height 22
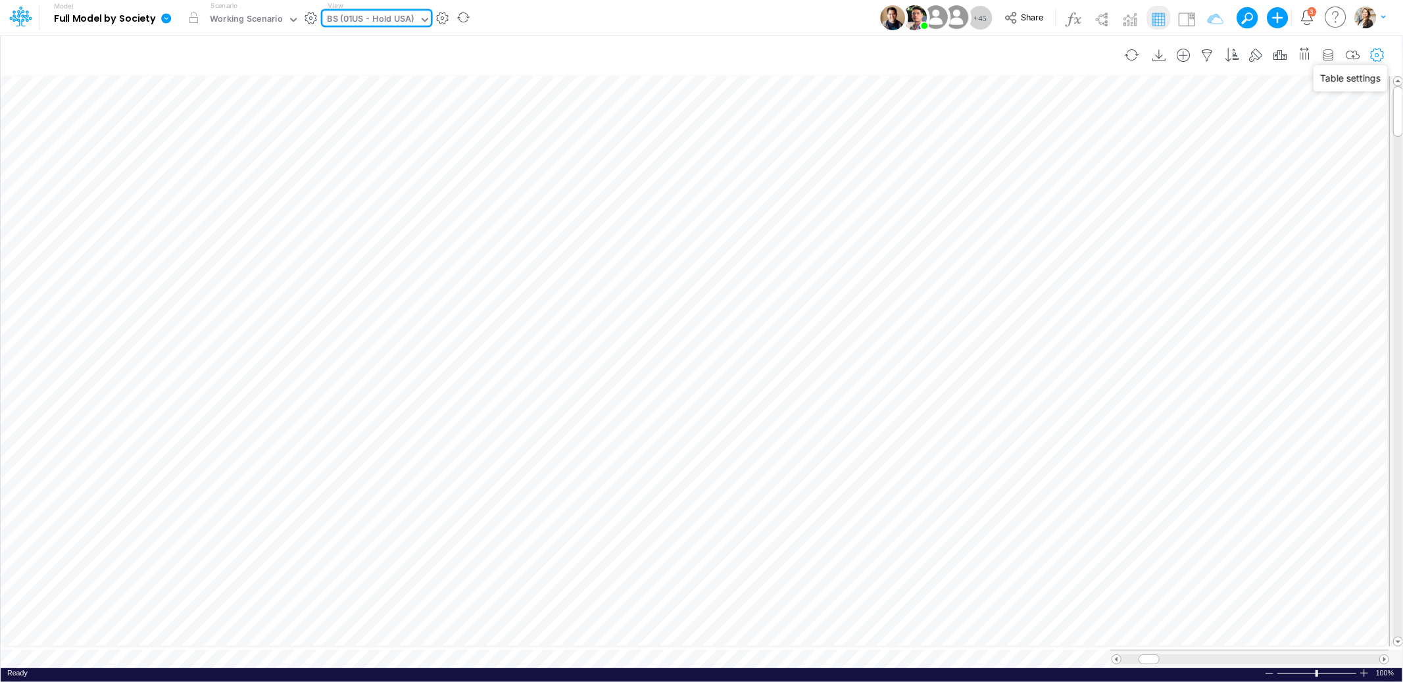
click at [1383, 55] on icon "button" at bounding box center [1377, 56] width 20 height 14
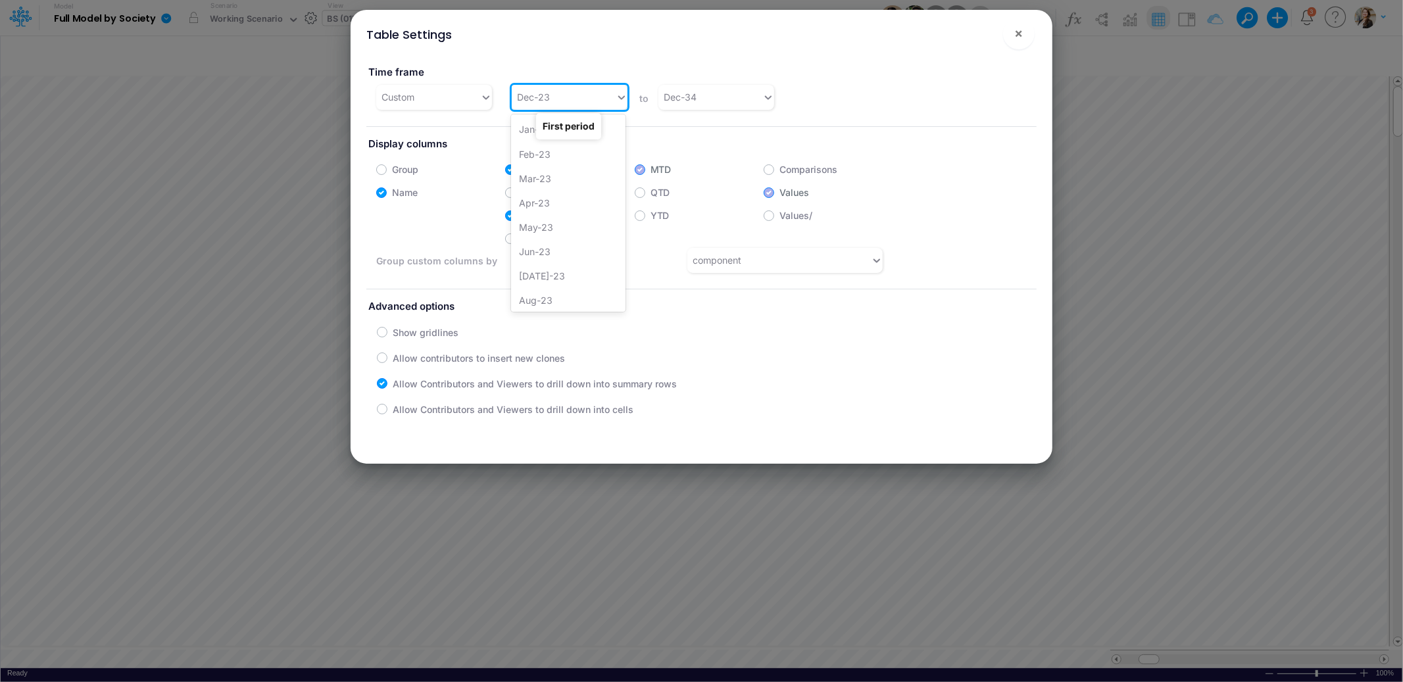
click at [577, 103] on div "Dec-23" at bounding box center [564, 97] width 104 height 22
click at [564, 278] on div "Jan-25" at bounding box center [568, 284] width 114 height 24
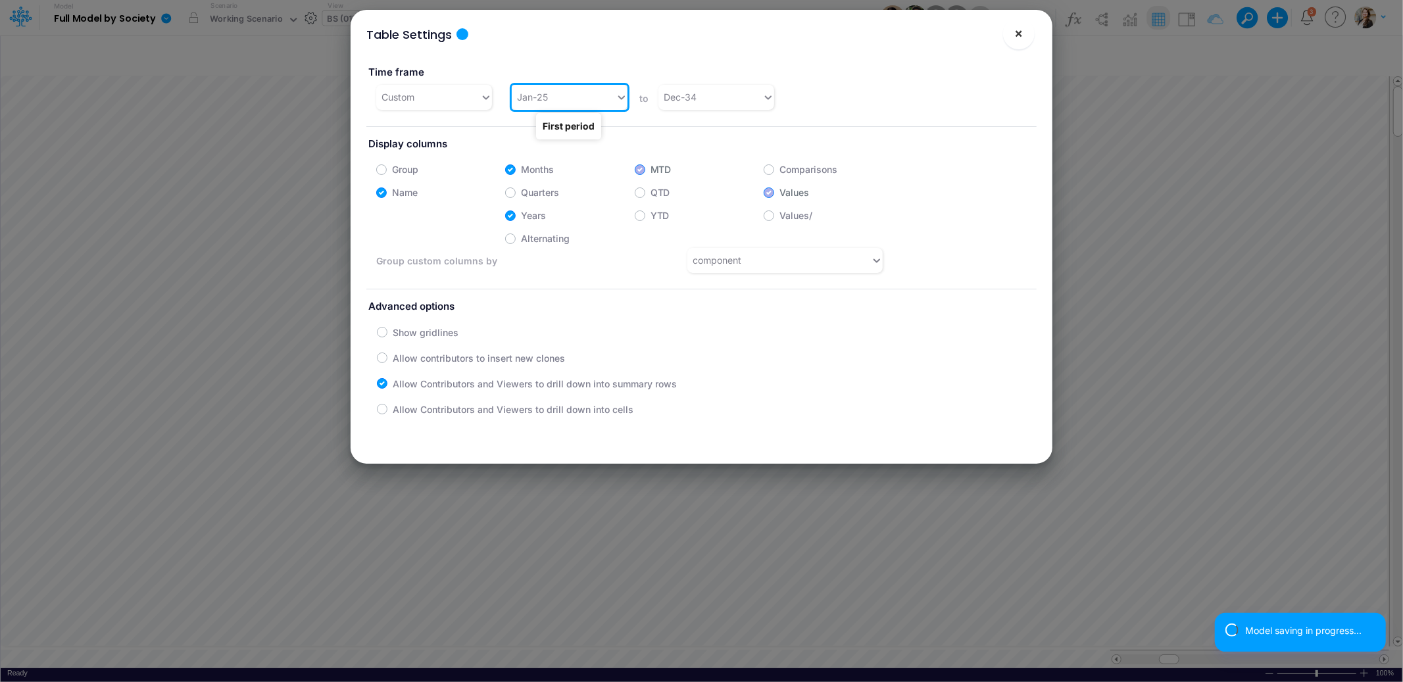
click at [1012, 36] on button "×" at bounding box center [1019, 34] width 32 height 32
